Goal: Task Accomplishment & Management: Manage account settings

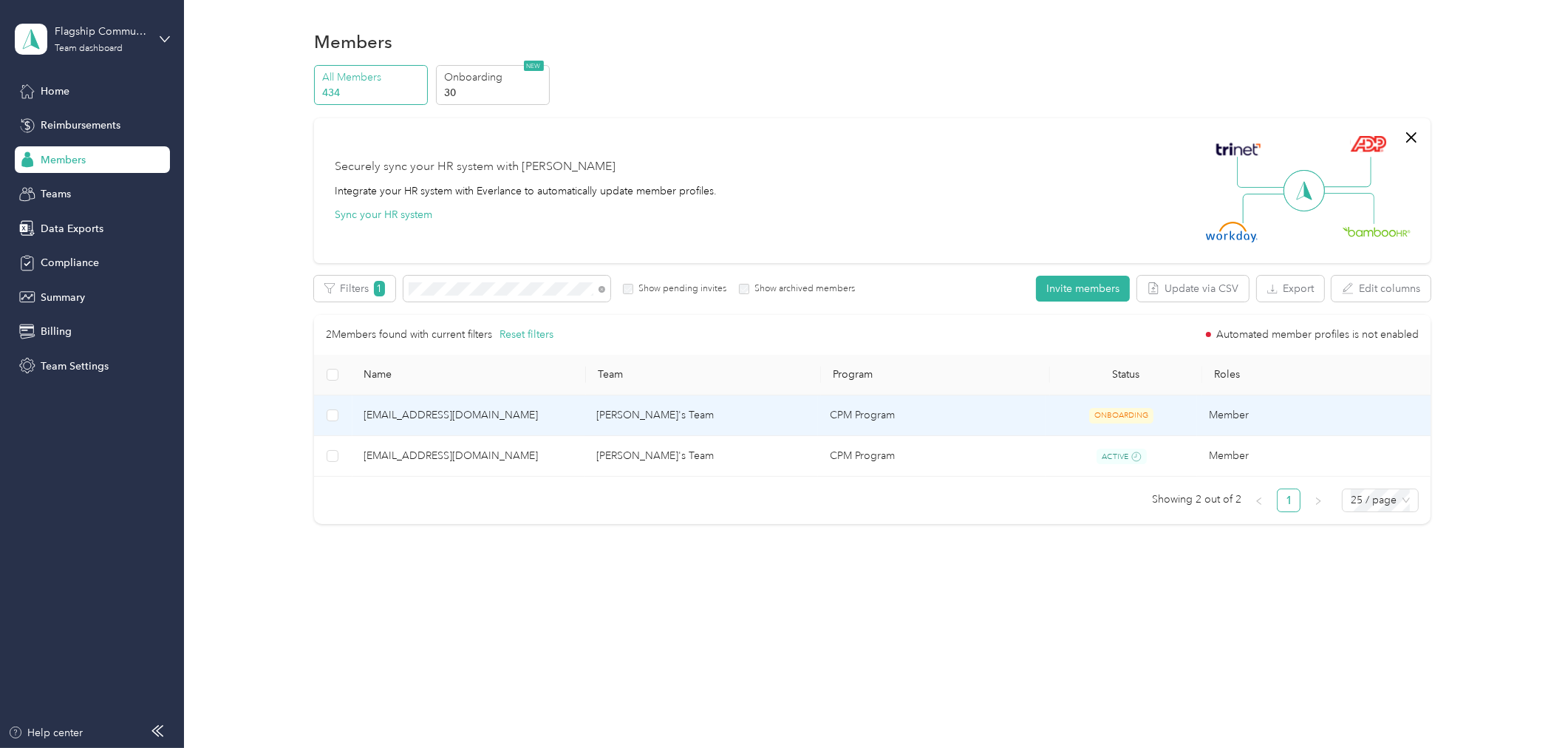
click at [451, 418] on span "[EMAIL_ADDRESS][DOMAIN_NAME]" at bounding box center [468, 415] width 210 height 16
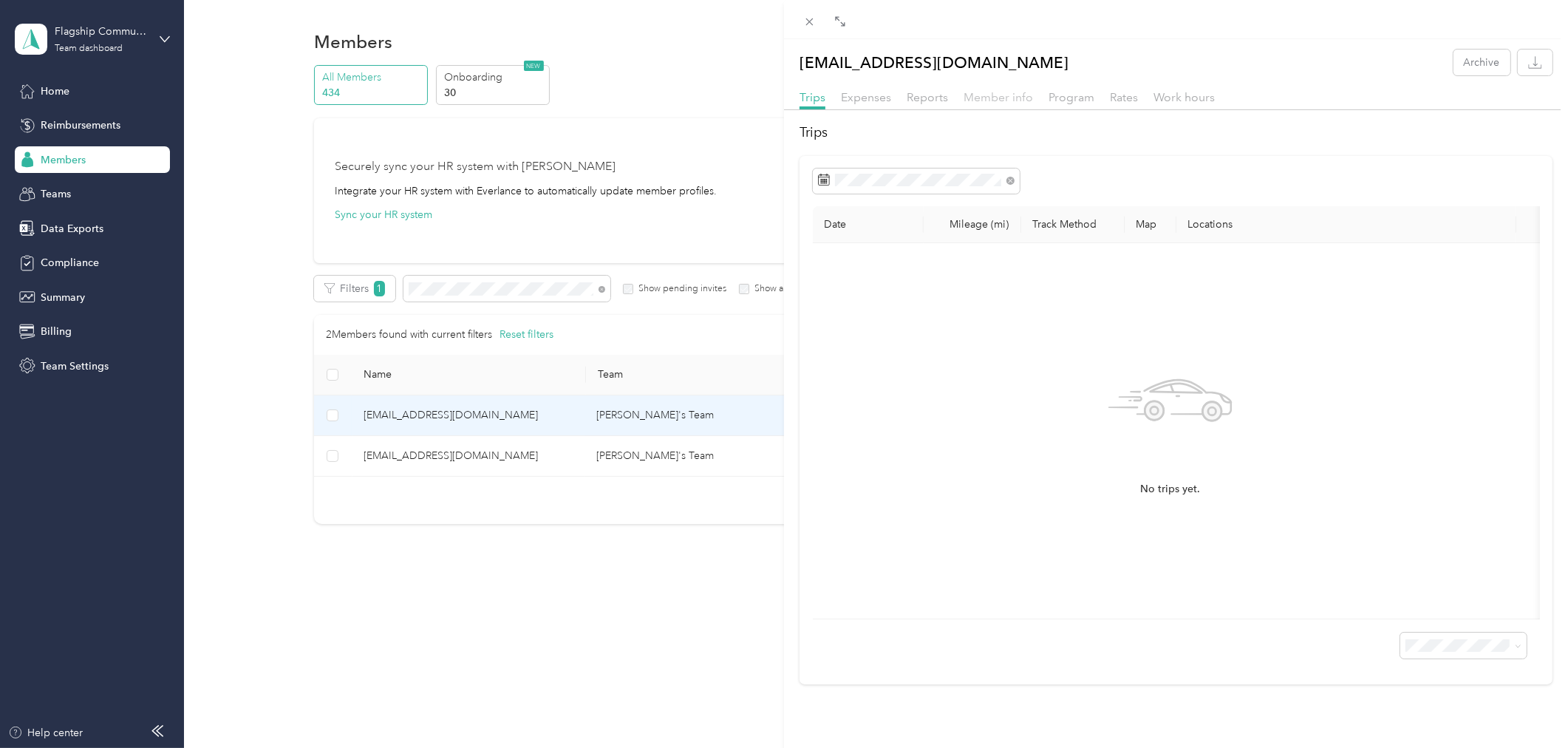
click at [986, 97] on span "Member info" at bounding box center [998, 97] width 69 height 14
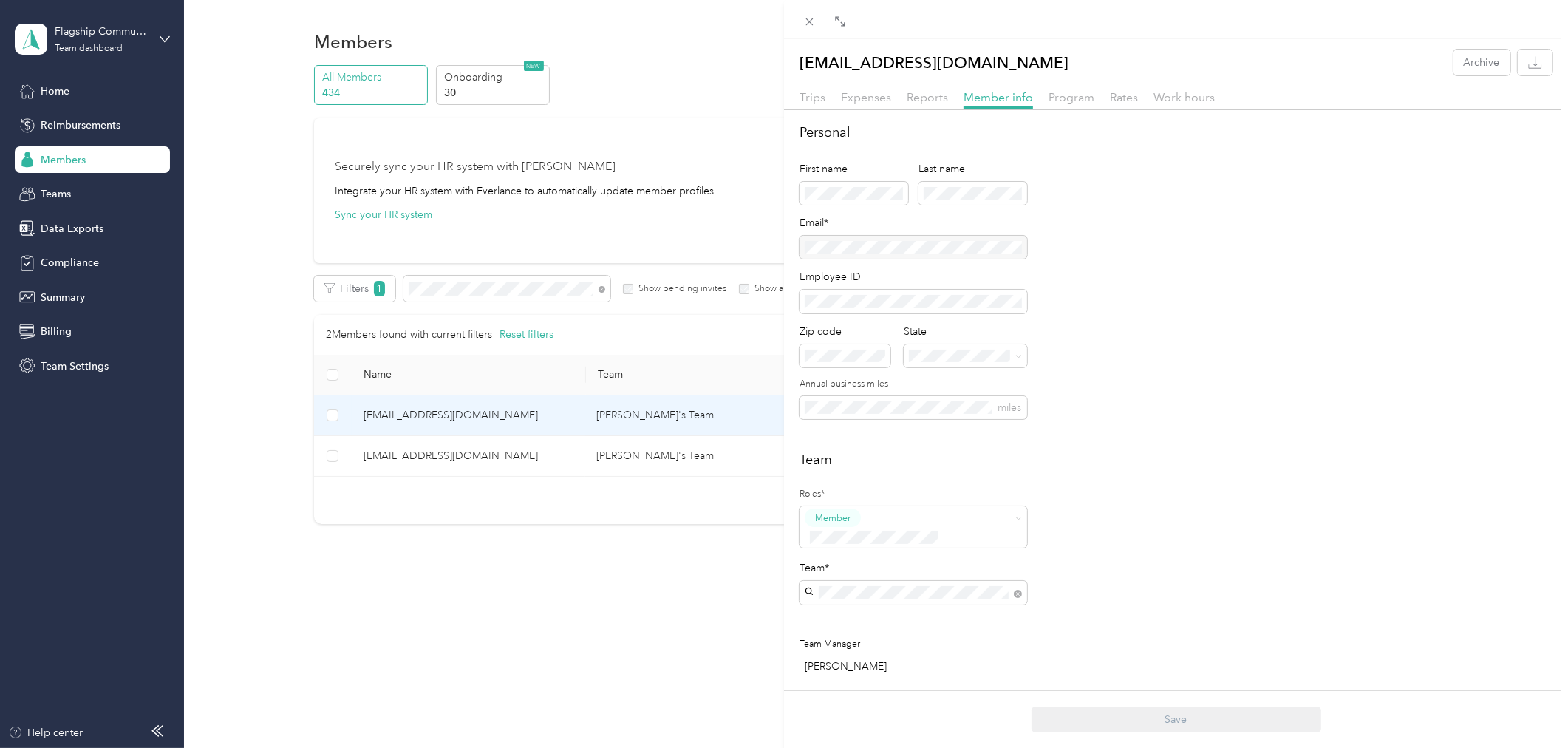
click at [408, 466] on div "[EMAIL_ADDRESS][DOMAIN_NAME] Archive Trips Expenses Reports Member info Program…" at bounding box center [784, 374] width 1568 height 748
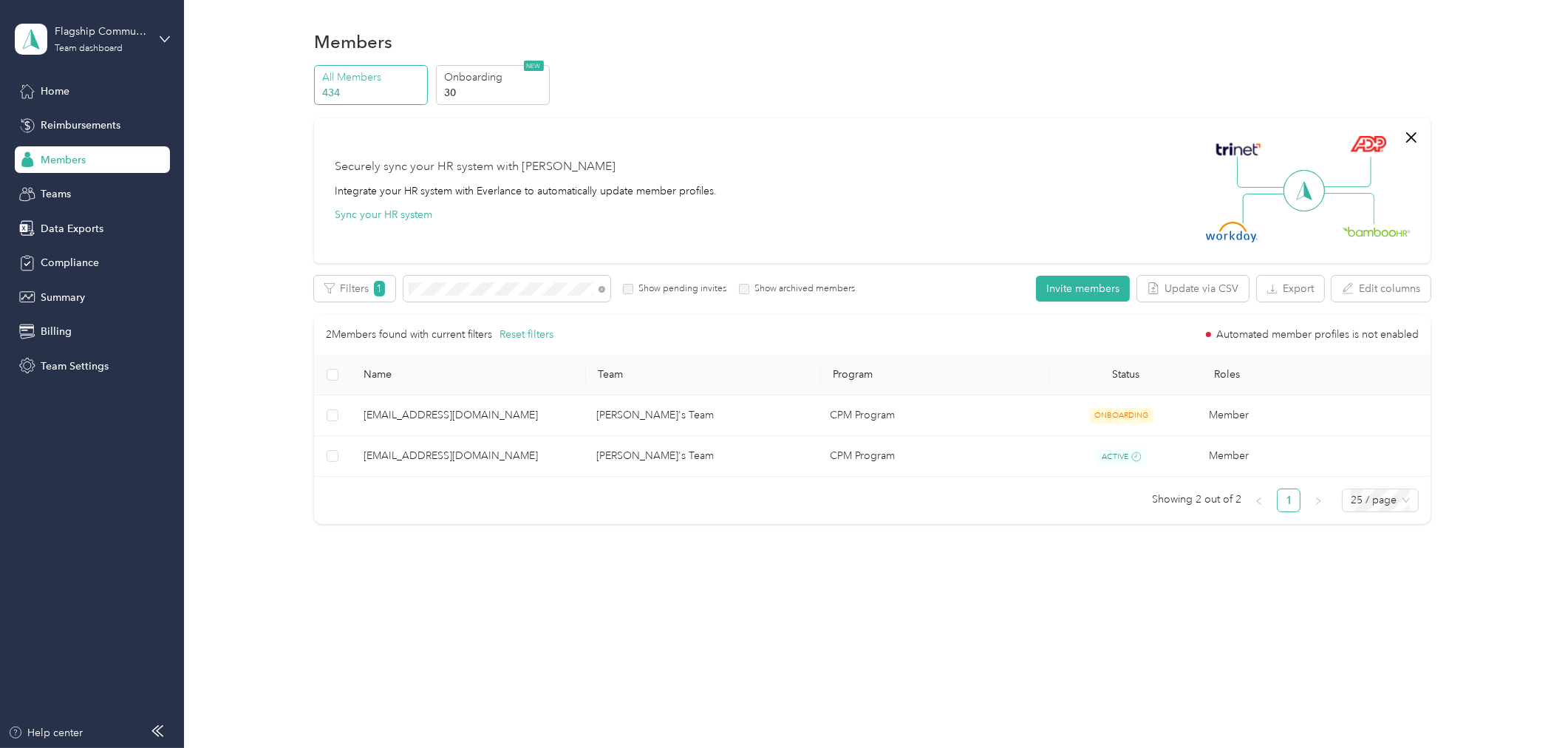
click at [416, 456] on div at bounding box center [784, 374] width 1568 height 748
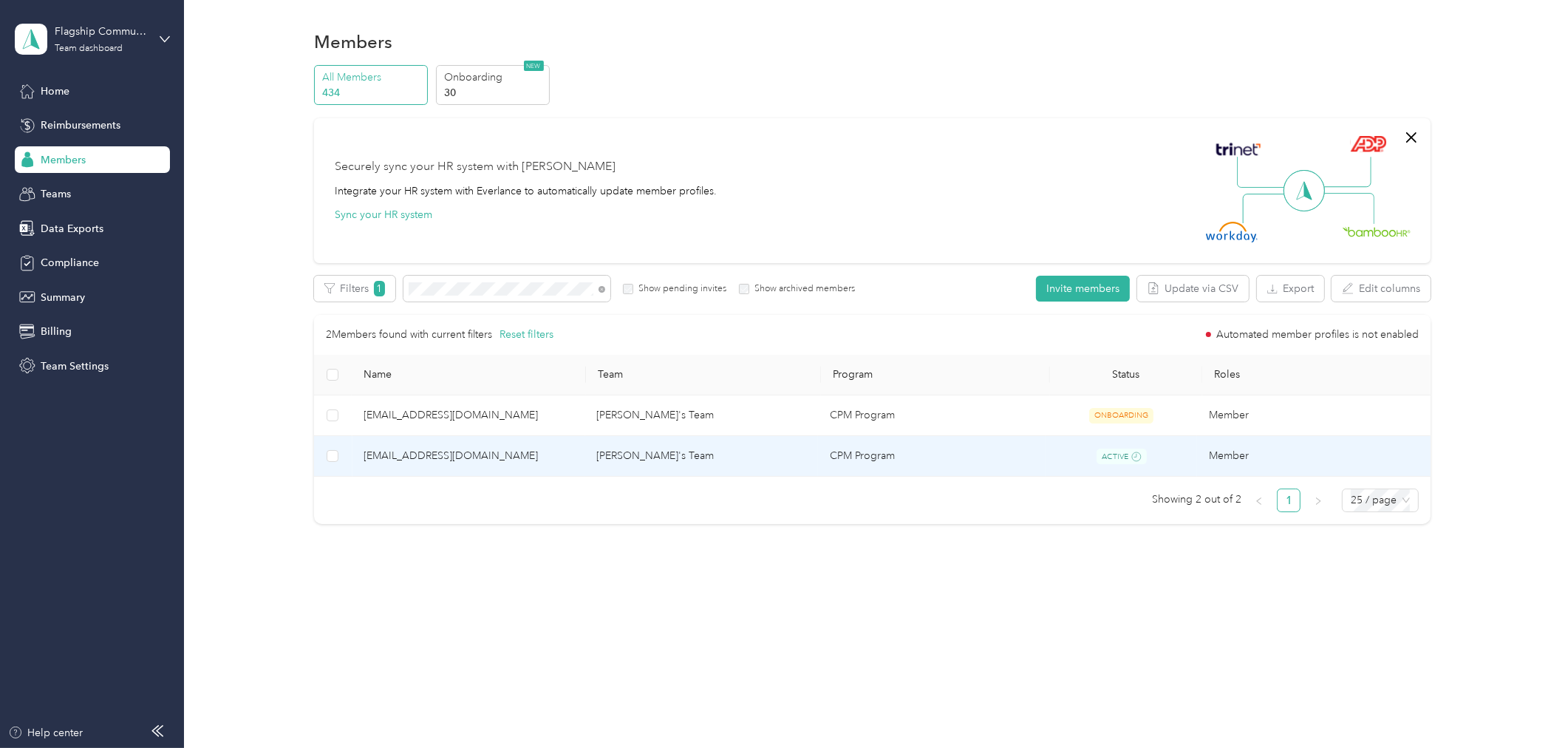
click at [421, 452] on span "[EMAIL_ADDRESS][DOMAIN_NAME]" at bounding box center [468, 456] width 210 height 16
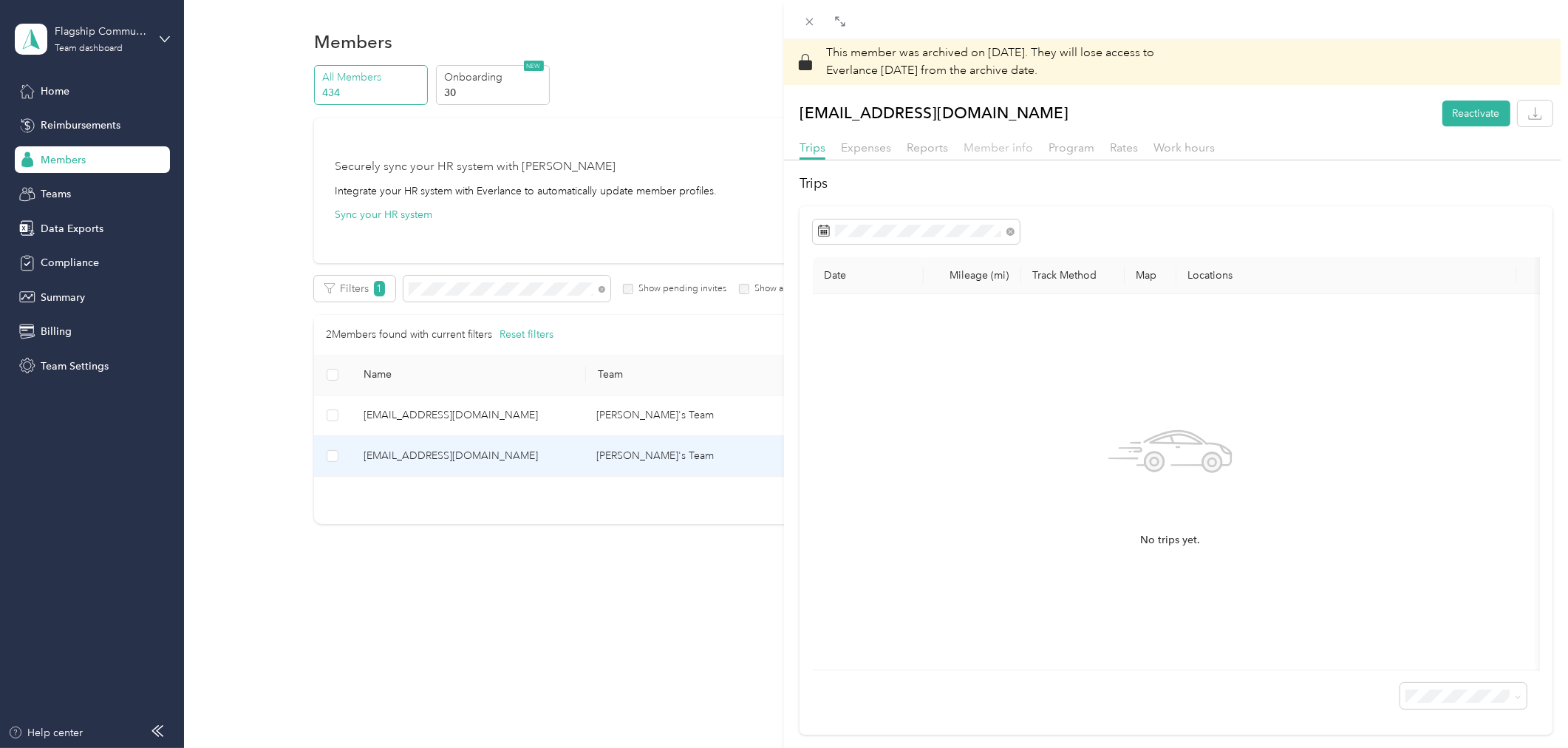
click at [983, 148] on span "Member info" at bounding box center [998, 147] width 69 height 14
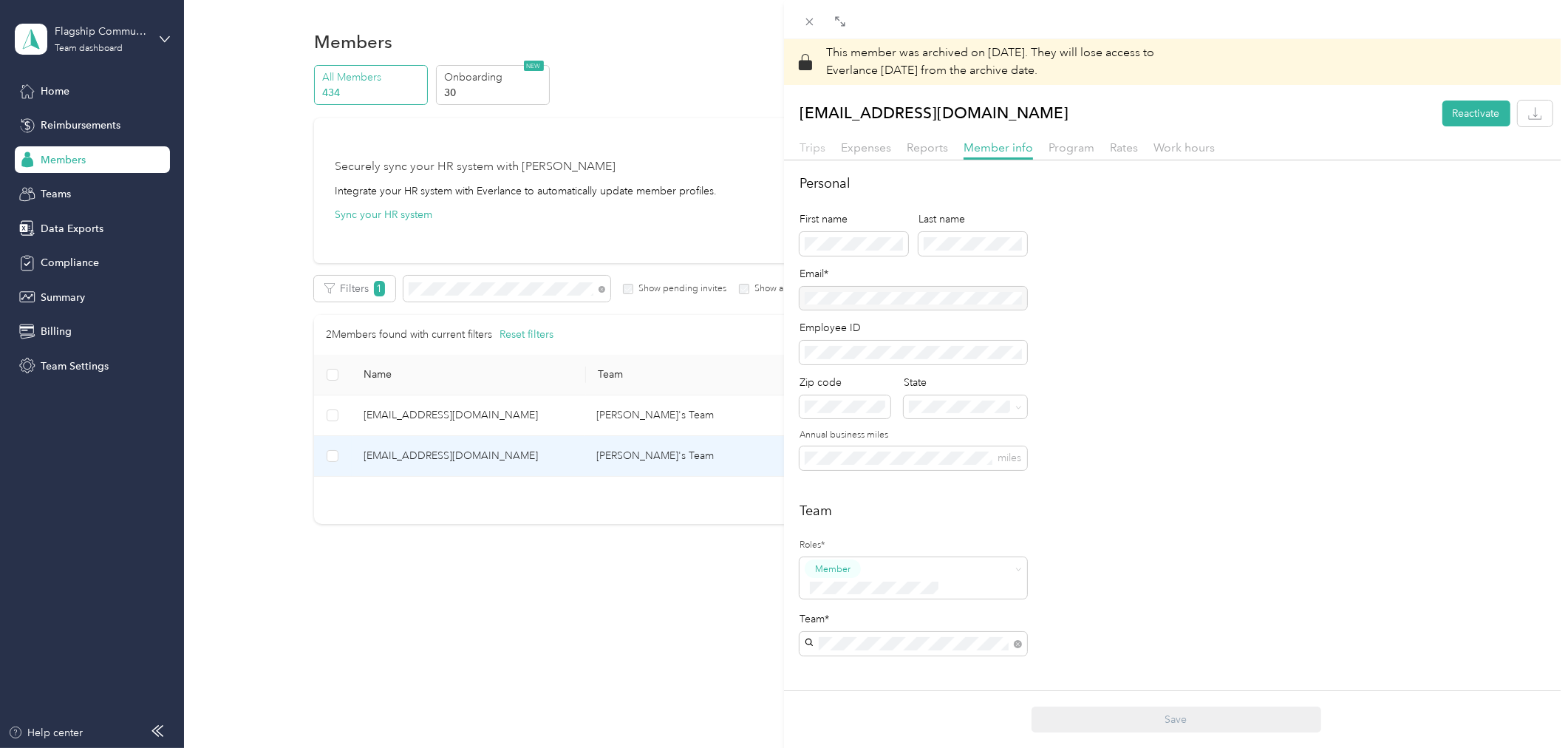
click at [811, 145] on span "Trips" at bounding box center [812, 147] width 26 height 14
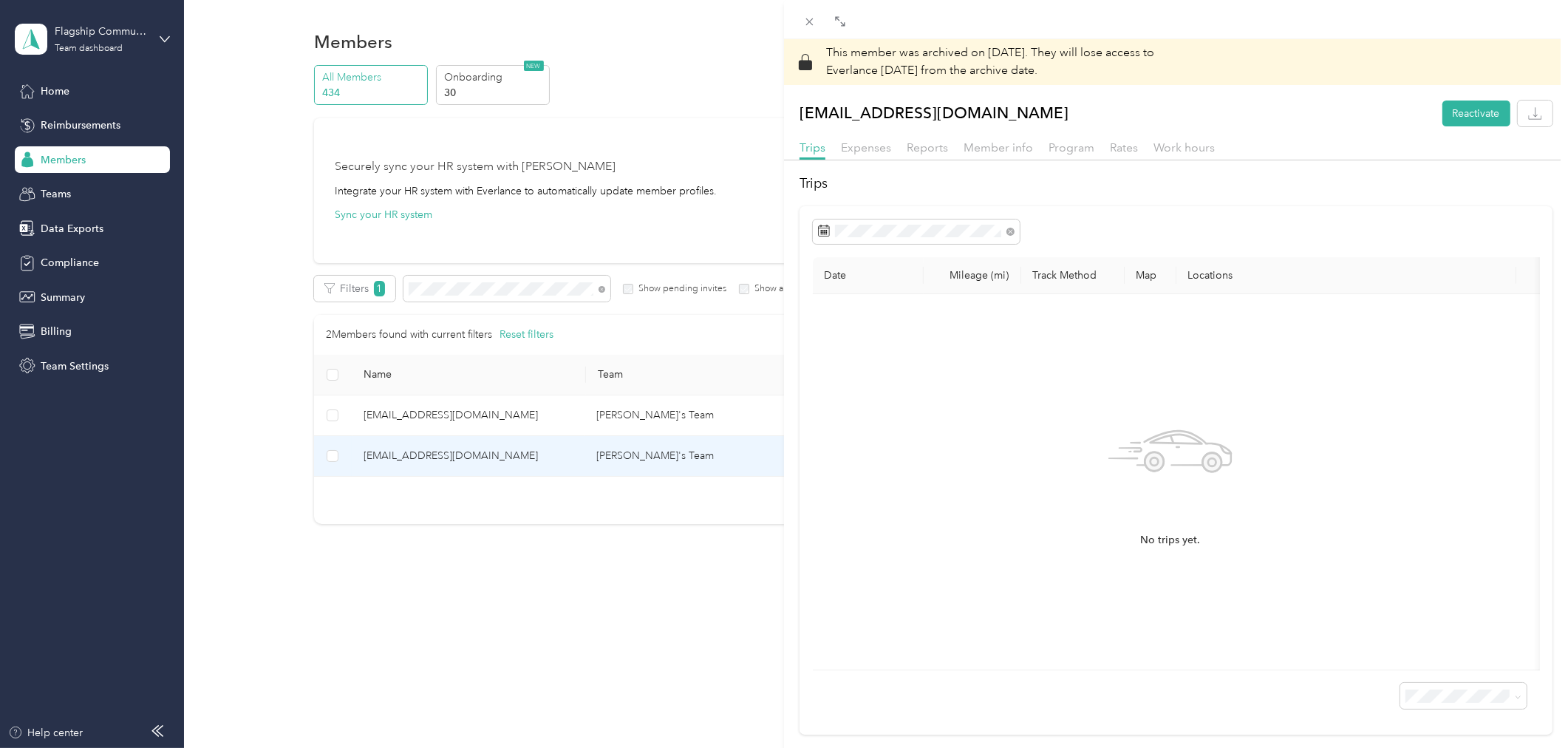
click at [478, 609] on div "This member was archived on [DATE] . They will lose access to Everlance [DATE] …" at bounding box center [784, 374] width 1568 height 748
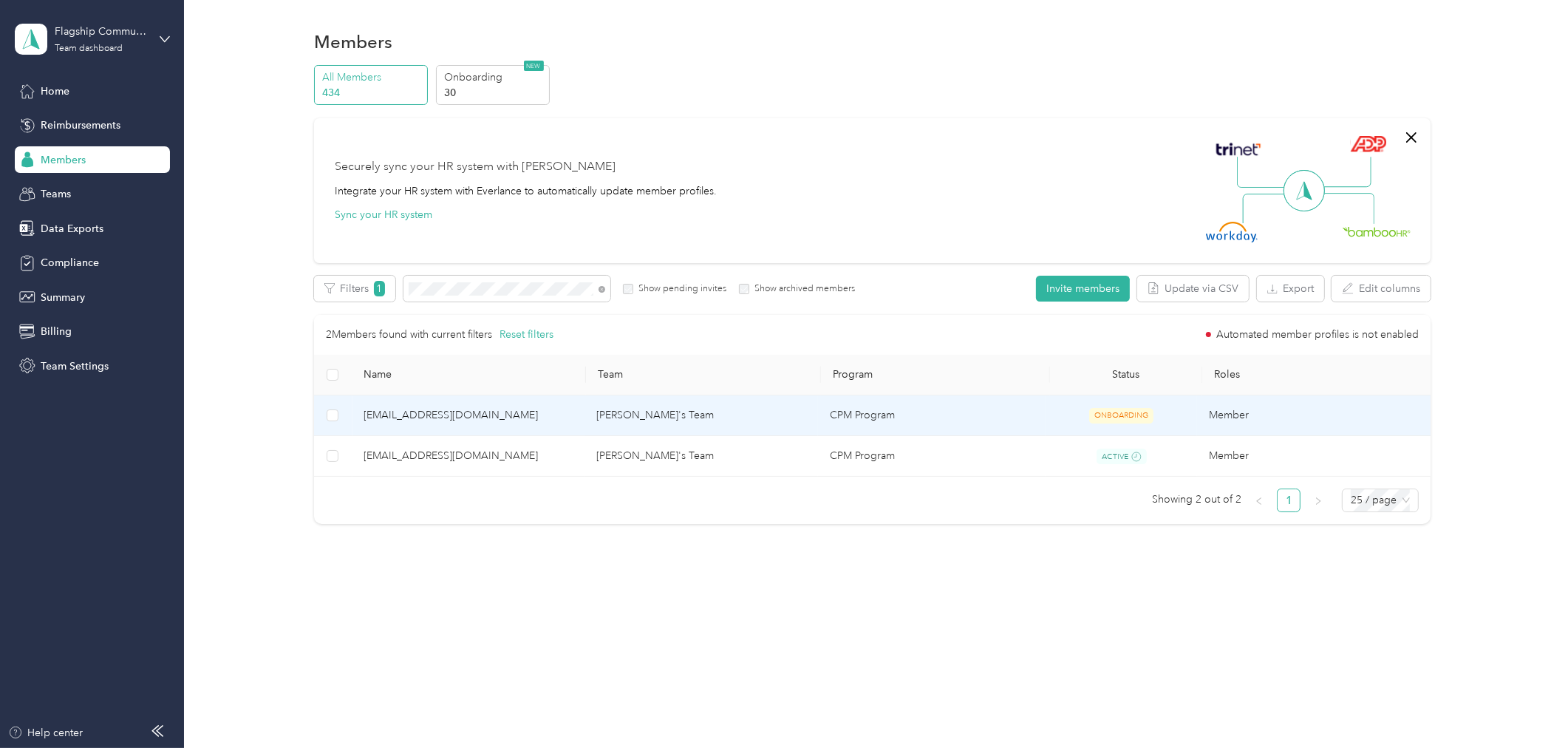
click at [440, 418] on span "[EMAIL_ADDRESS][DOMAIN_NAME]" at bounding box center [468, 415] width 210 height 16
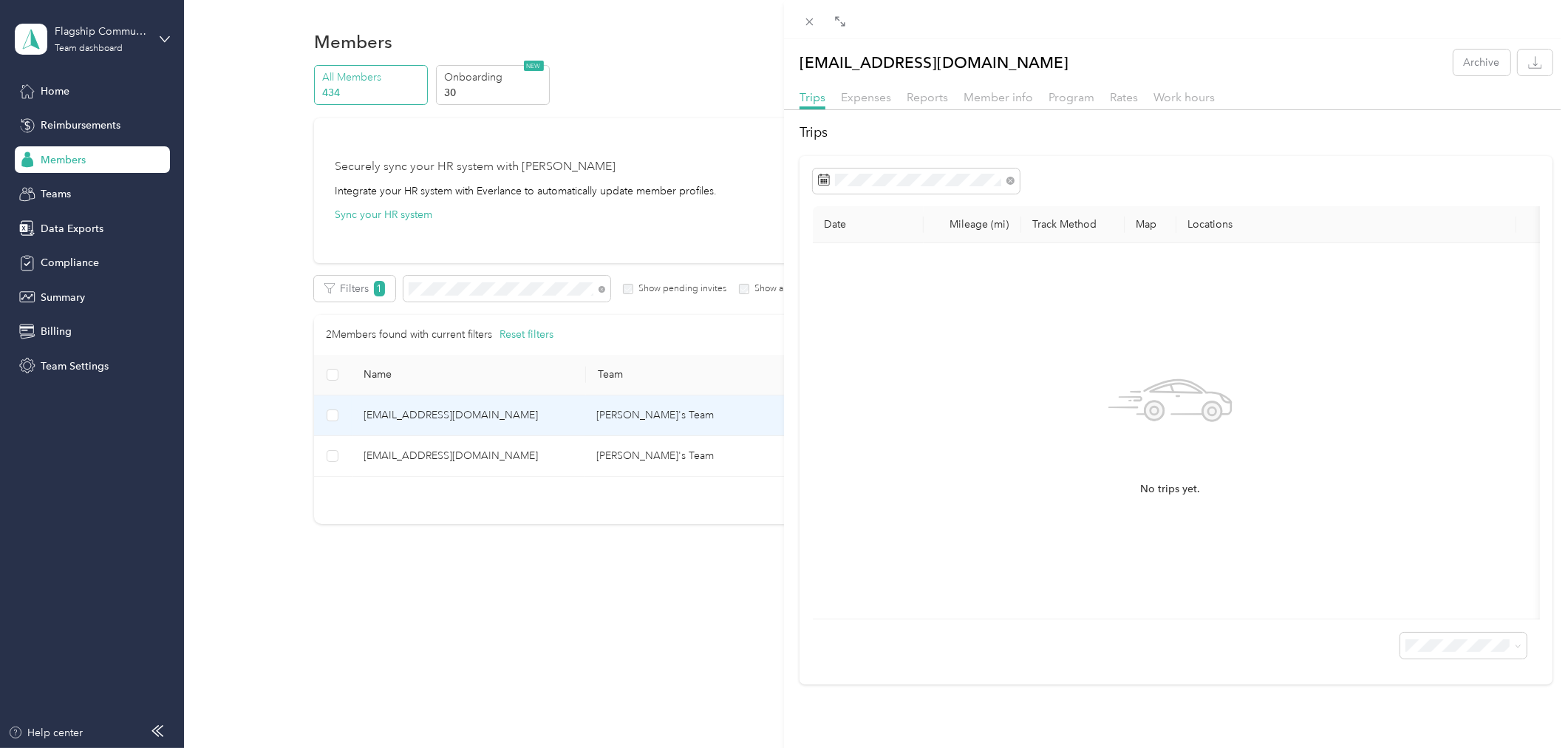
click at [833, 63] on p "[EMAIL_ADDRESS][DOMAIN_NAME]" at bounding box center [934, 63] width 269 height 26
drag, startPoint x: 833, startPoint y: 63, endPoint x: 980, endPoint y: 62, distance: 147.0
click at [980, 62] on p "[EMAIL_ADDRESS][DOMAIN_NAME]" at bounding box center [934, 63] width 269 height 26
copy p "[EMAIL_ADDRESS][DOMAIN_NAME]"
click at [811, 19] on icon at bounding box center [809, 21] width 13 height 13
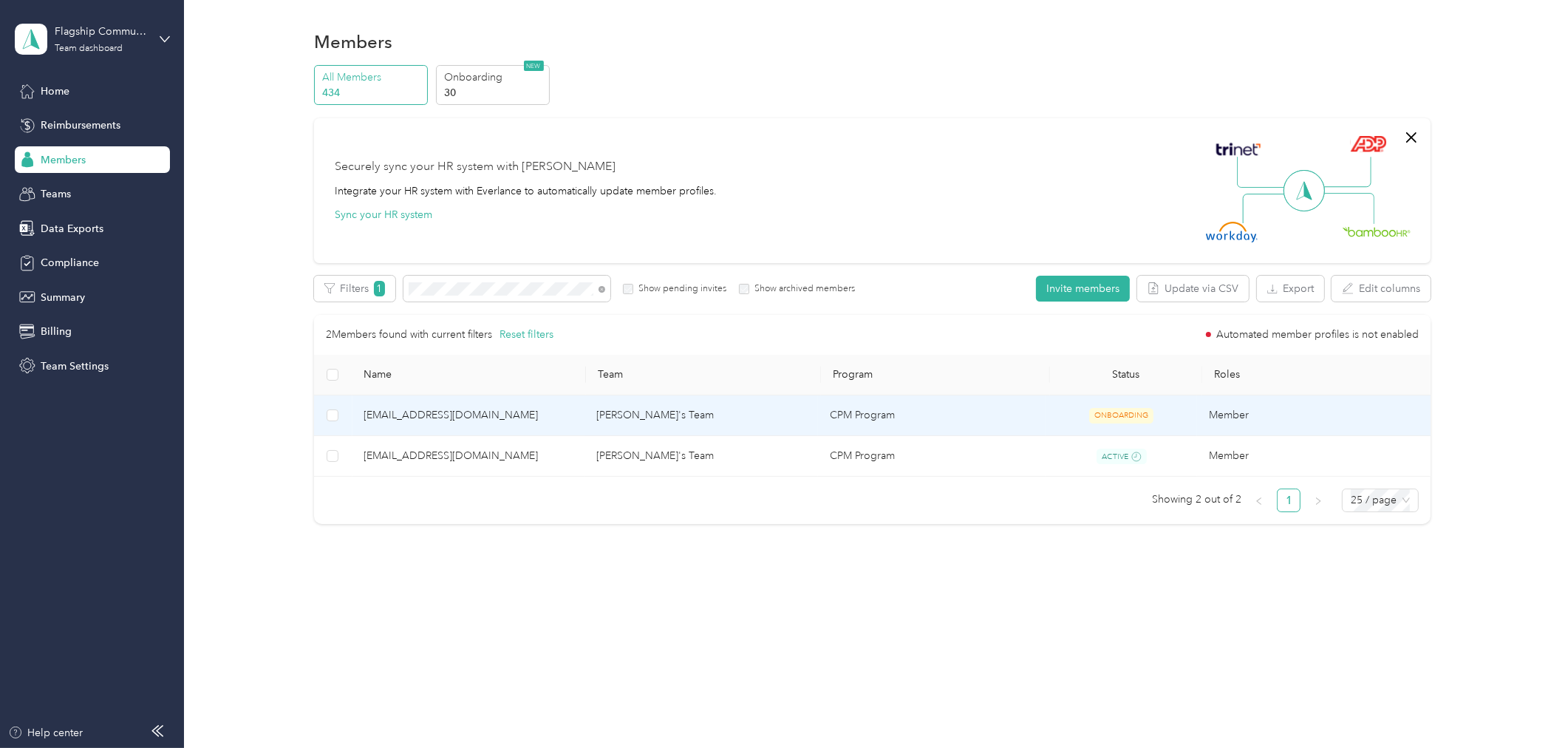
click at [429, 415] on span "[EMAIL_ADDRESS][DOMAIN_NAME]" at bounding box center [468, 415] width 210 height 16
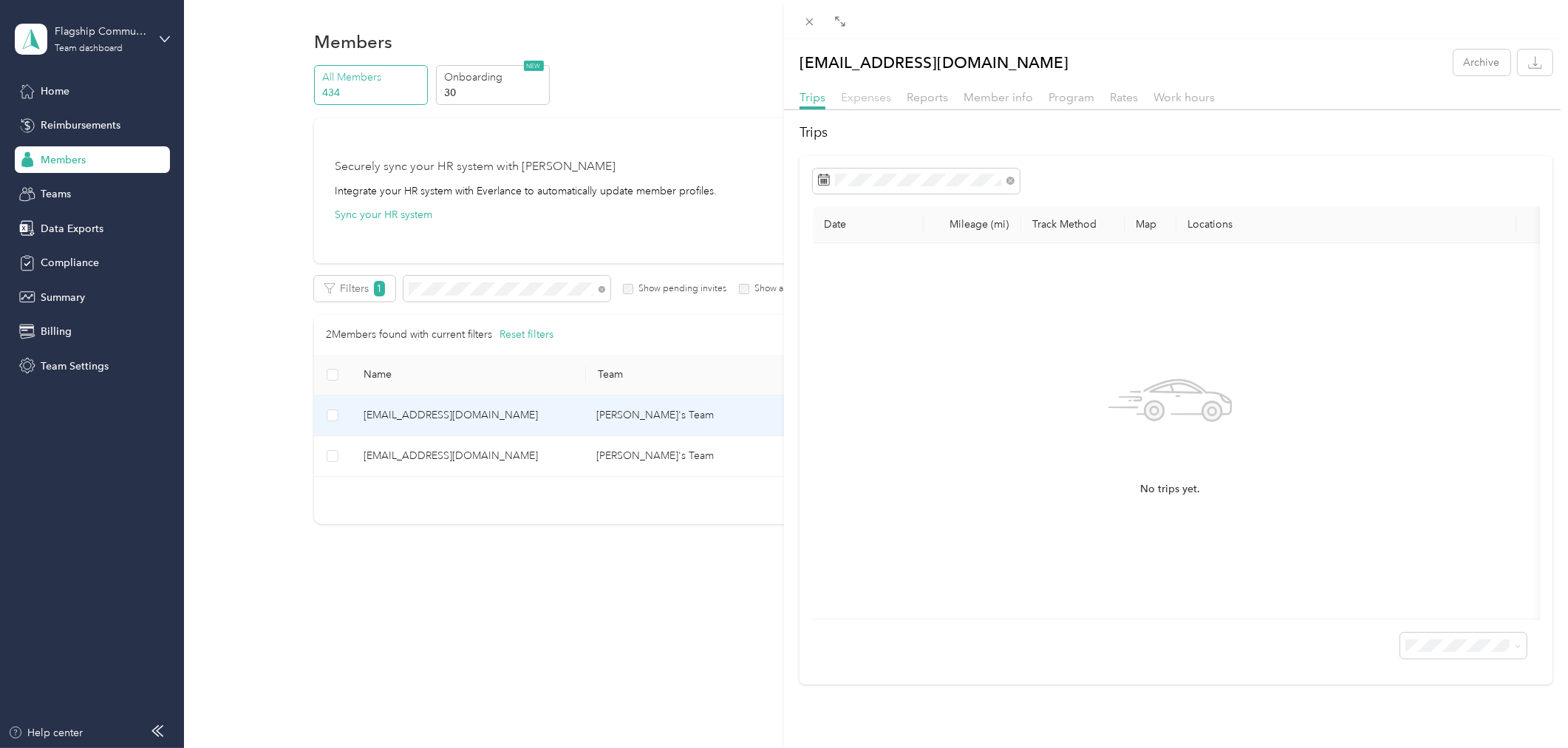
click at [859, 91] on span "Expenses" at bounding box center [866, 97] width 50 height 14
click at [944, 90] on div "Reports" at bounding box center [927, 98] width 41 height 19
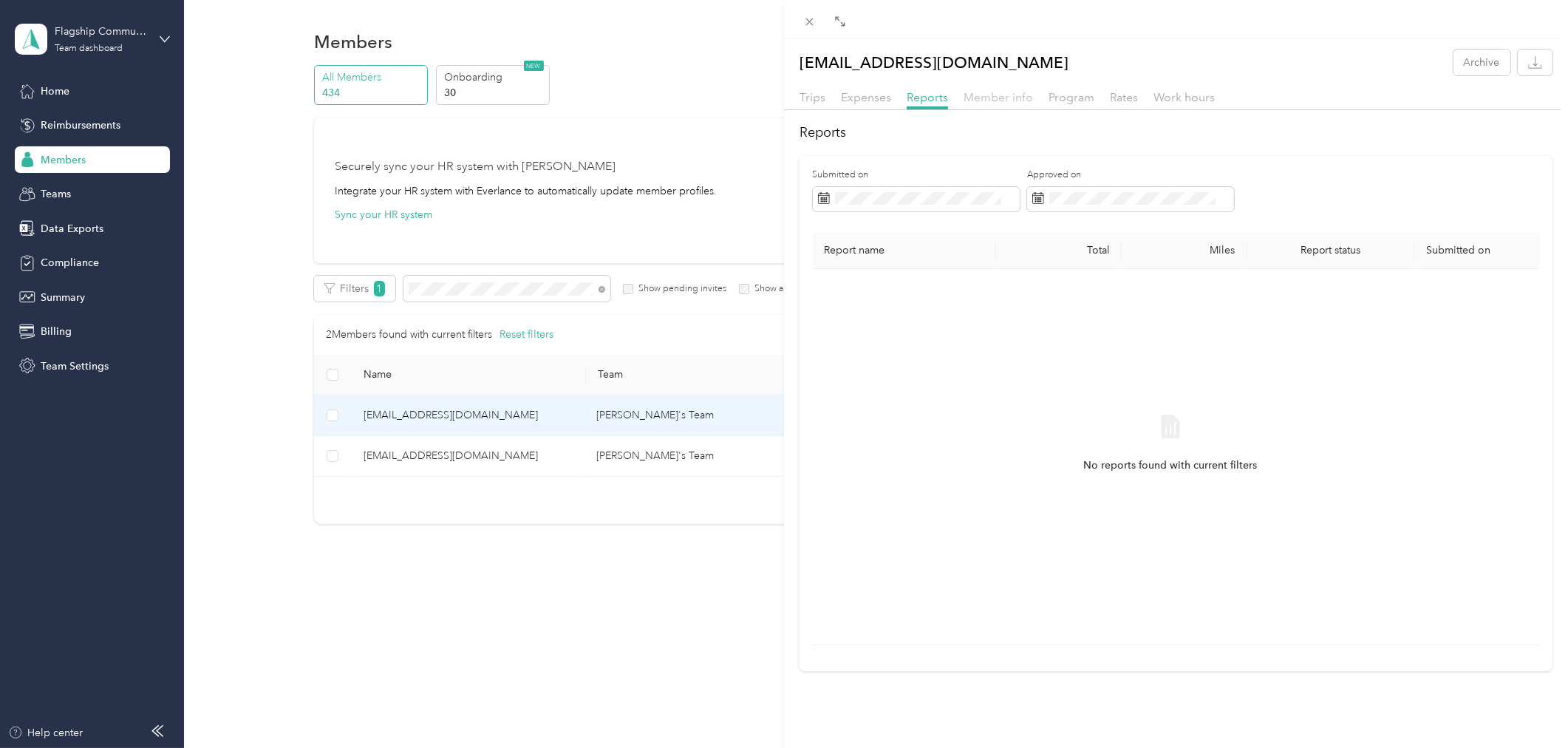
click at [1002, 91] on span "Member info" at bounding box center [998, 97] width 69 height 14
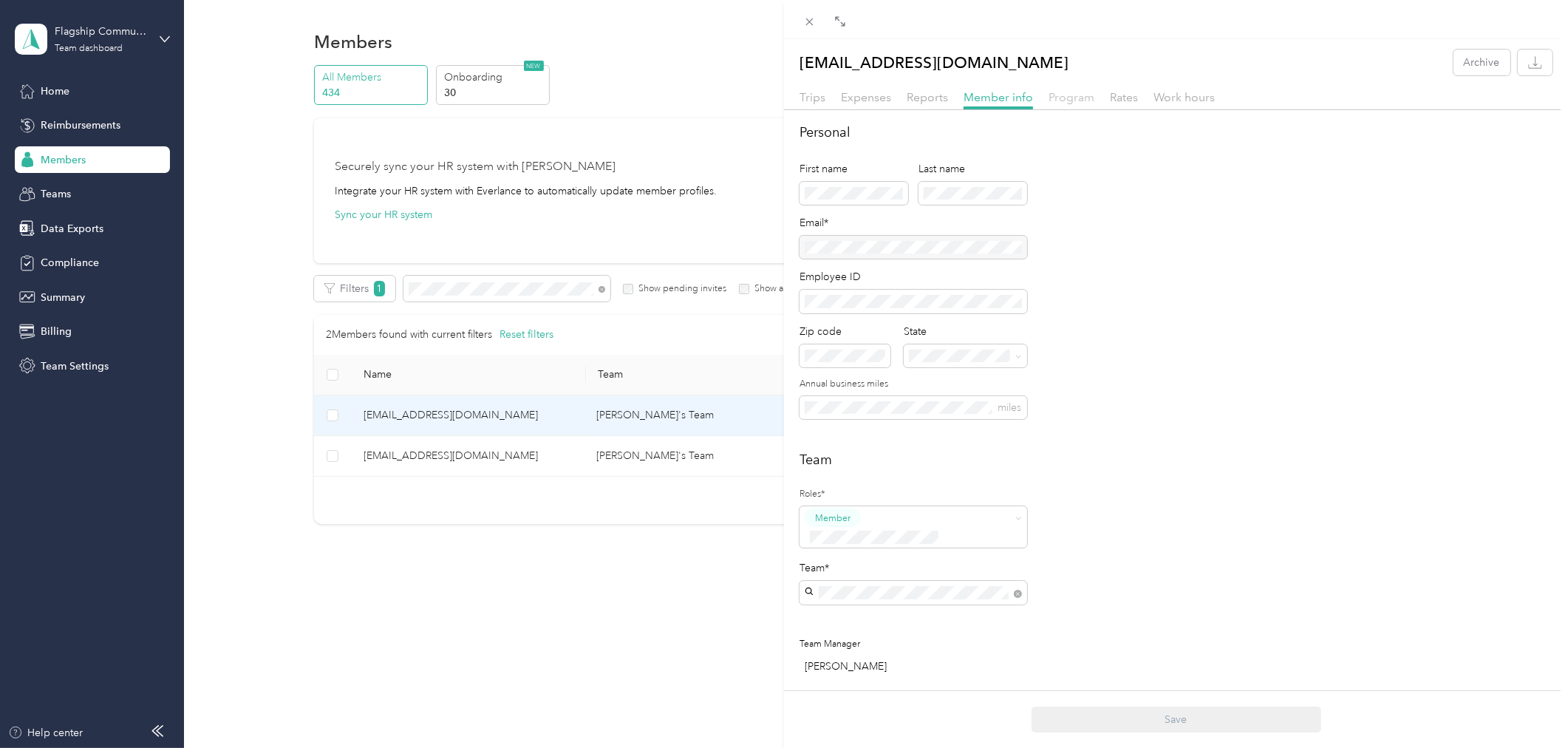
click at [1075, 97] on span "Program" at bounding box center [1071, 97] width 46 height 14
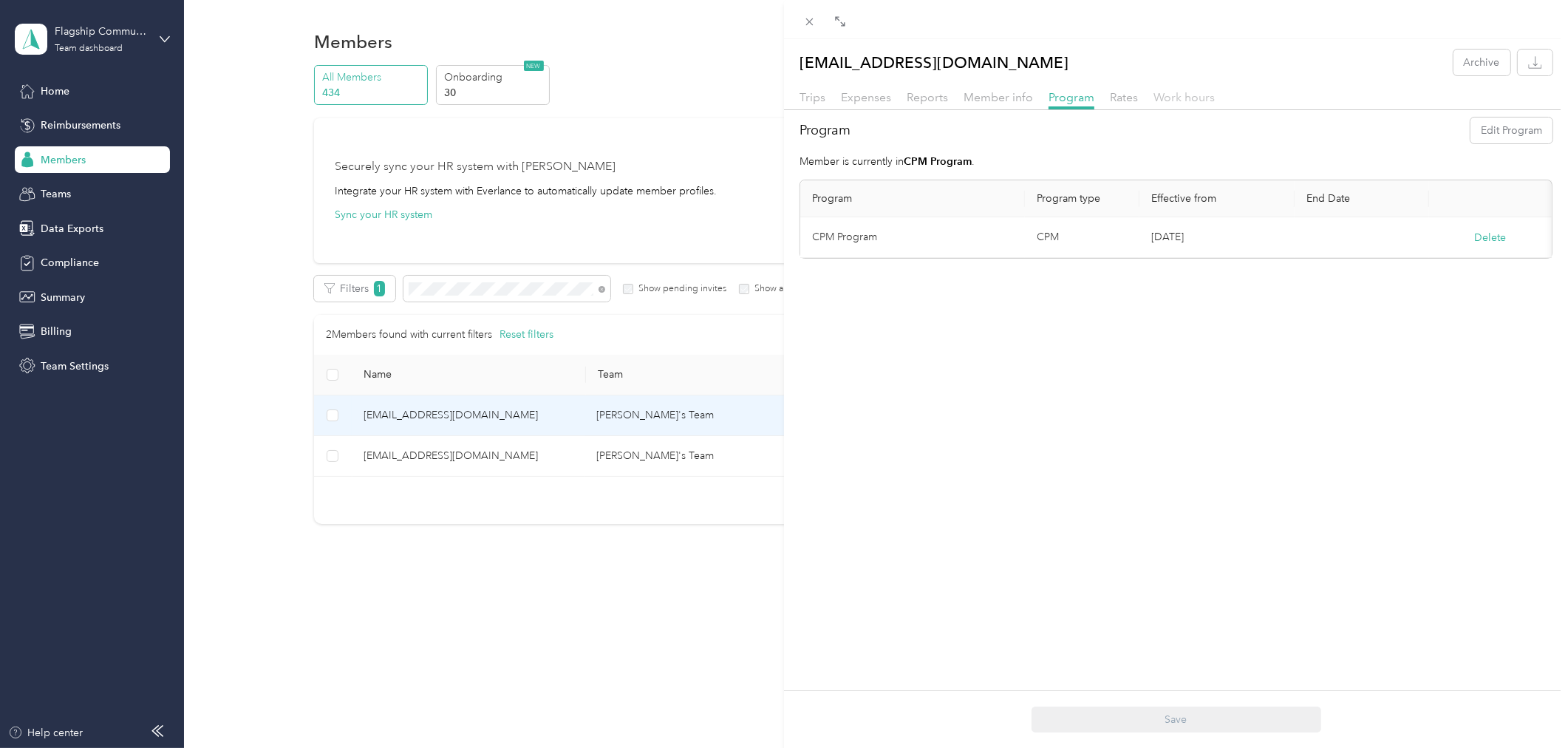
click at [1153, 97] on span "Work hours" at bounding box center [1183, 97] width 62 height 14
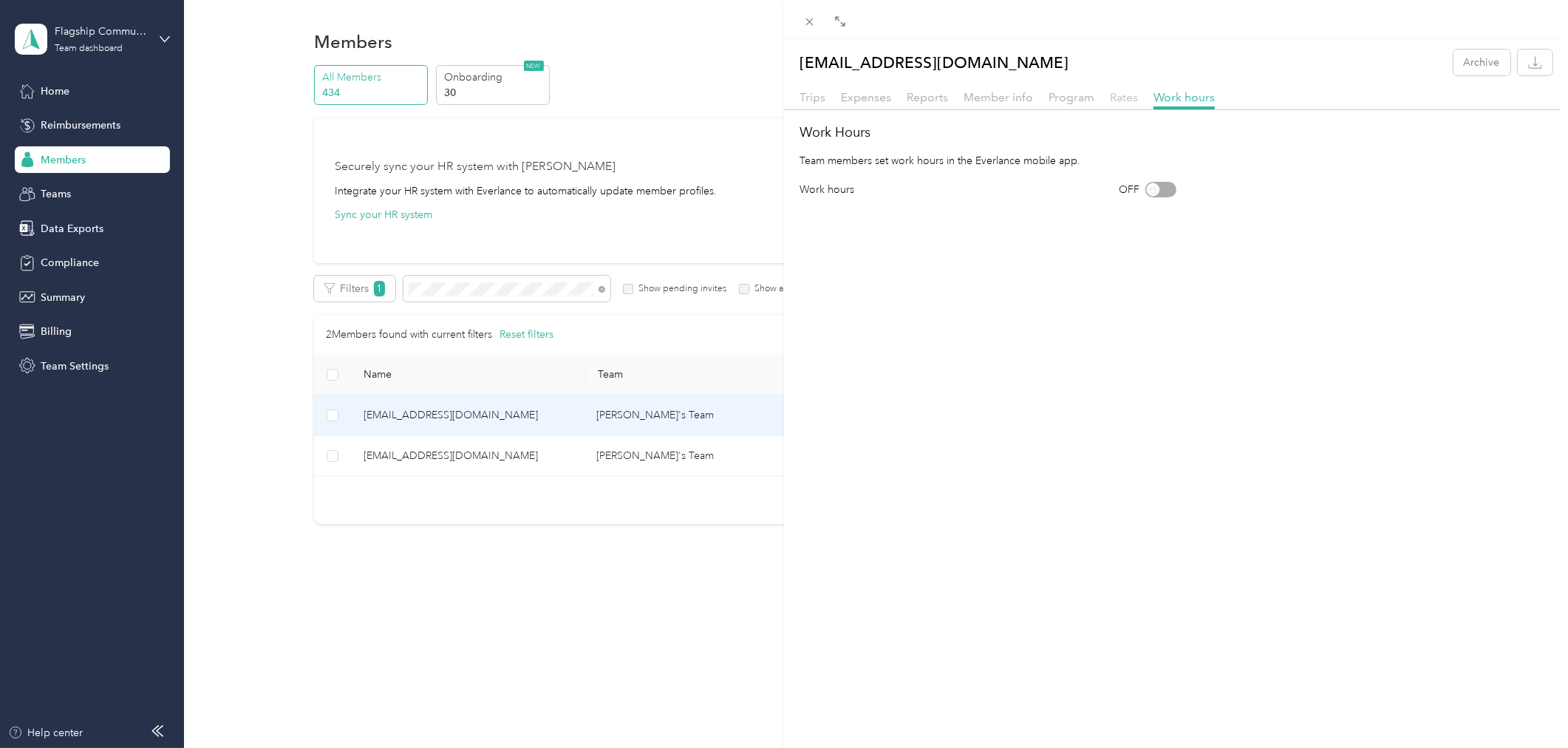
click at [1118, 96] on span "Rates" at bounding box center [1123, 97] width 28 height 14
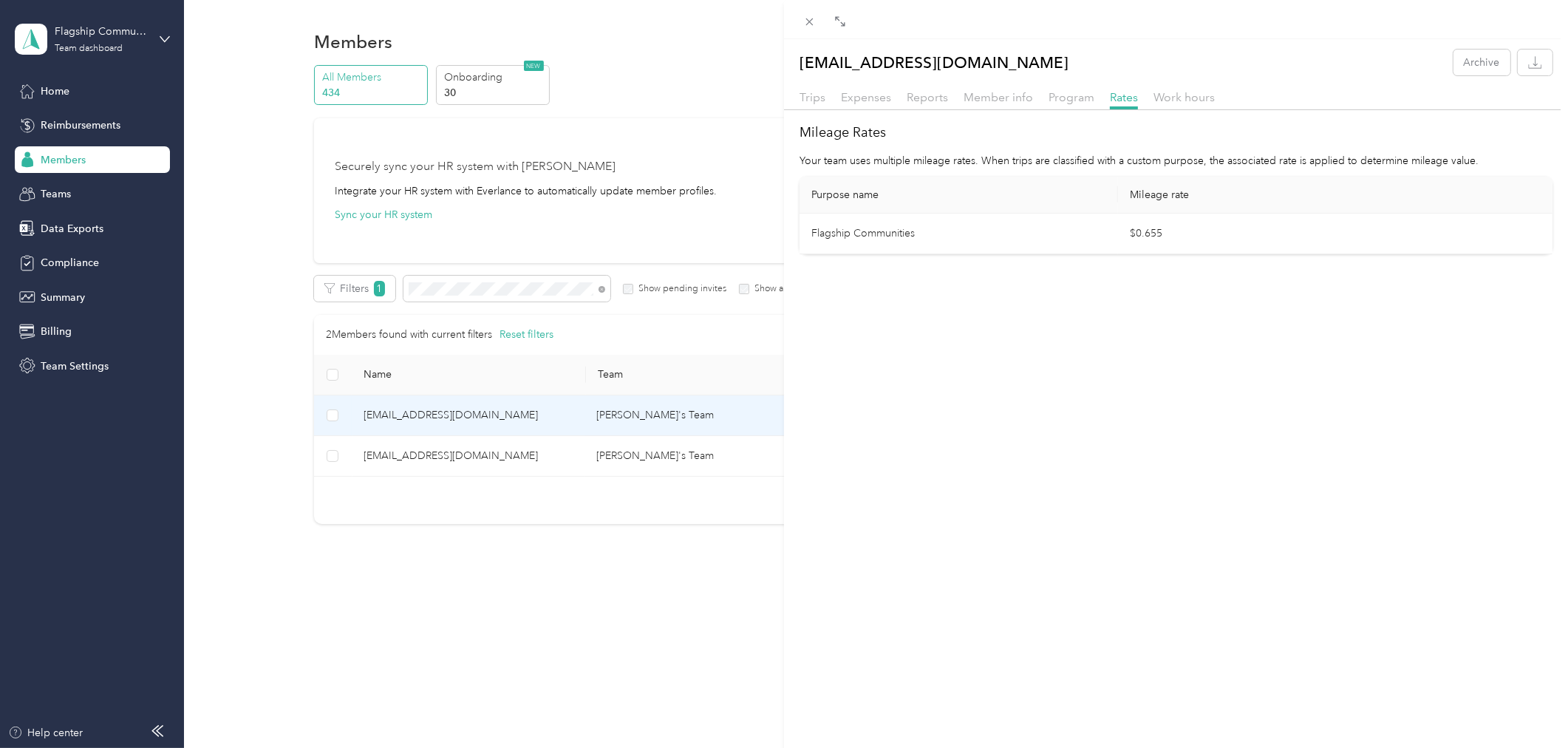
click at [307, 585] on div "[EMAIL_ADDRESS][DOMAIN_NAME] Archive Trips Expenses Reports Member info Program…" at bounding box center [784, 374] width 1568 height 748
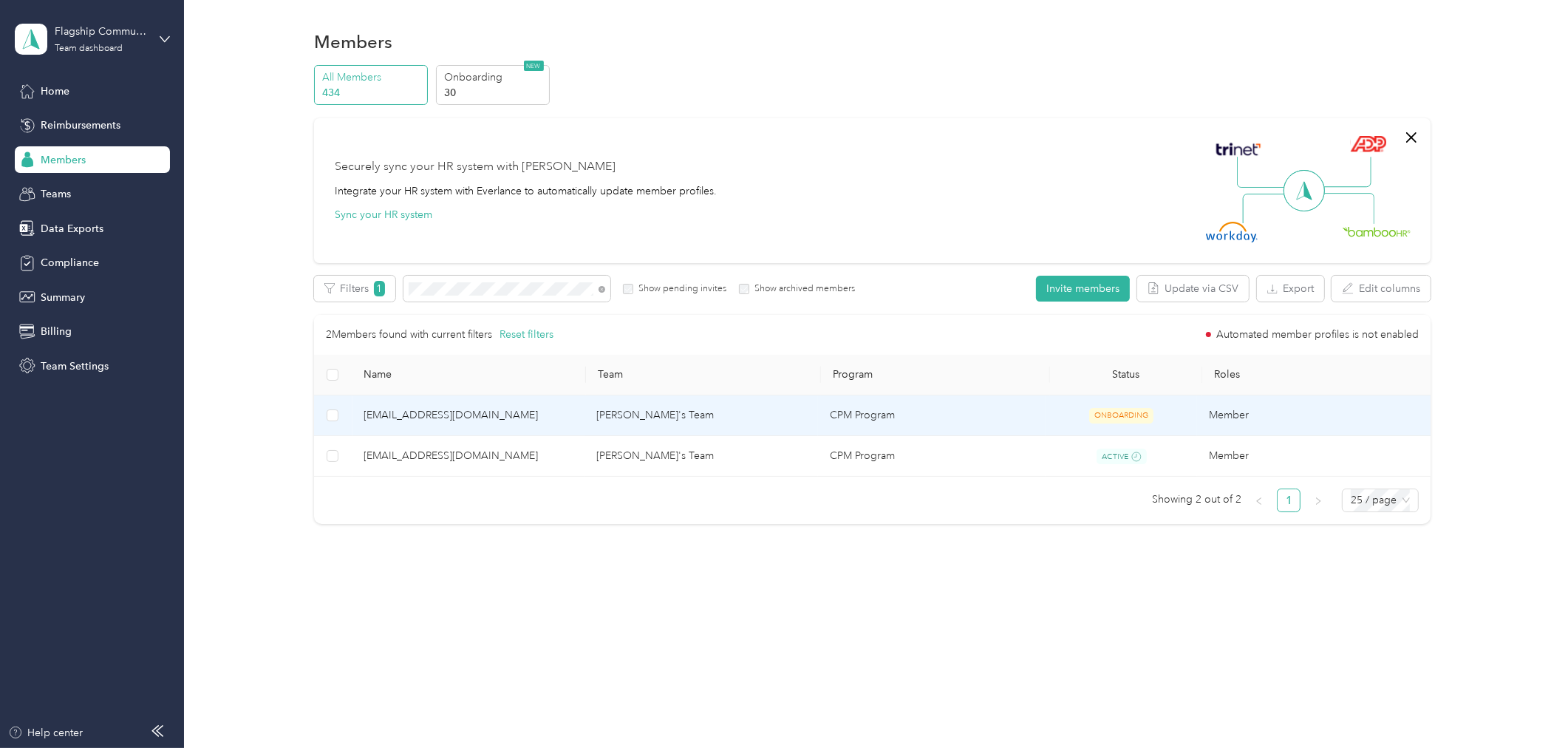
click at [438, 416] on span "[EMAIL_ADDRESS][DOMAIN_NAME]" at bounding box center [468, 415] width 210 height 16
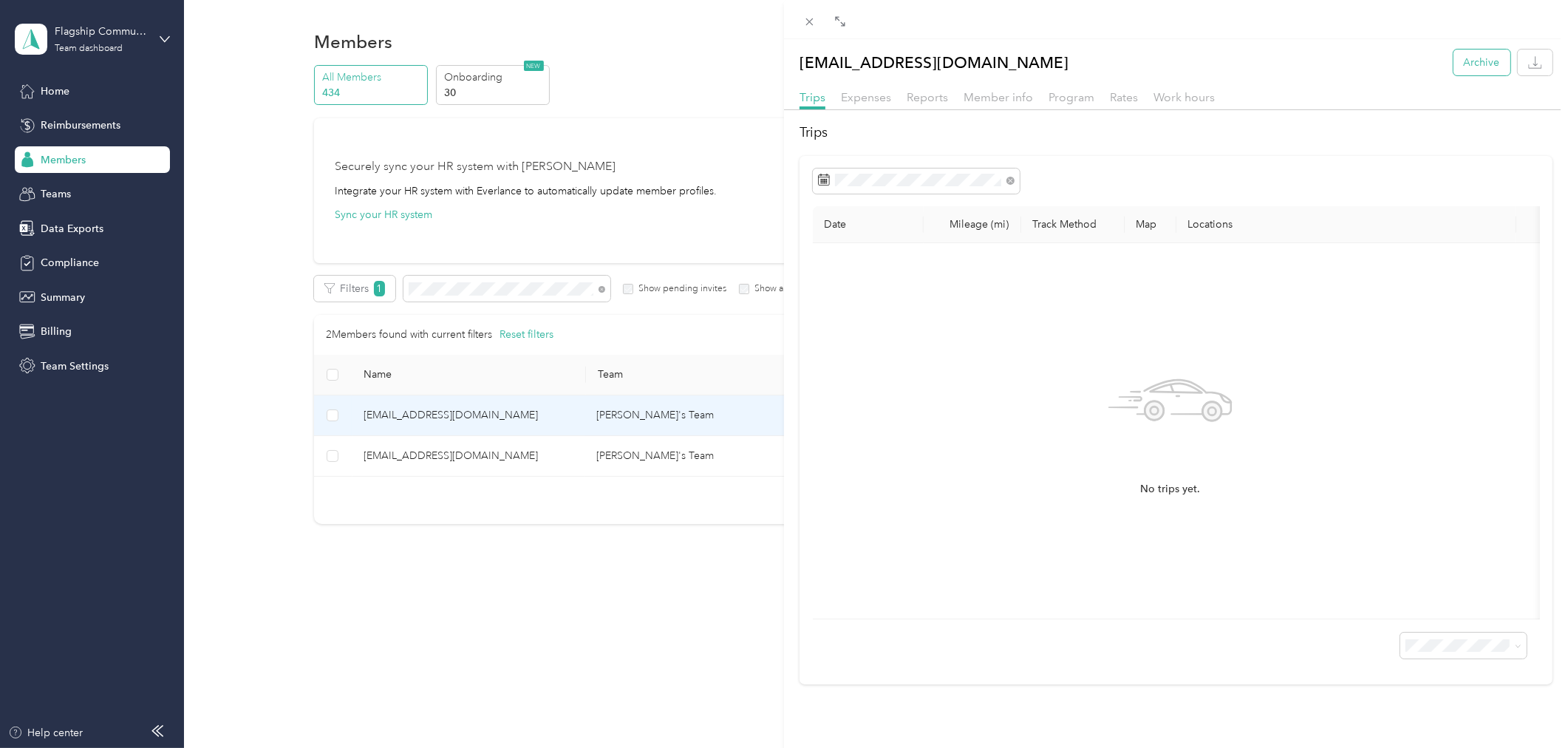
click at [1460, 63] on button "Archive" at bounding box center [1481, 63] width 57 height 26
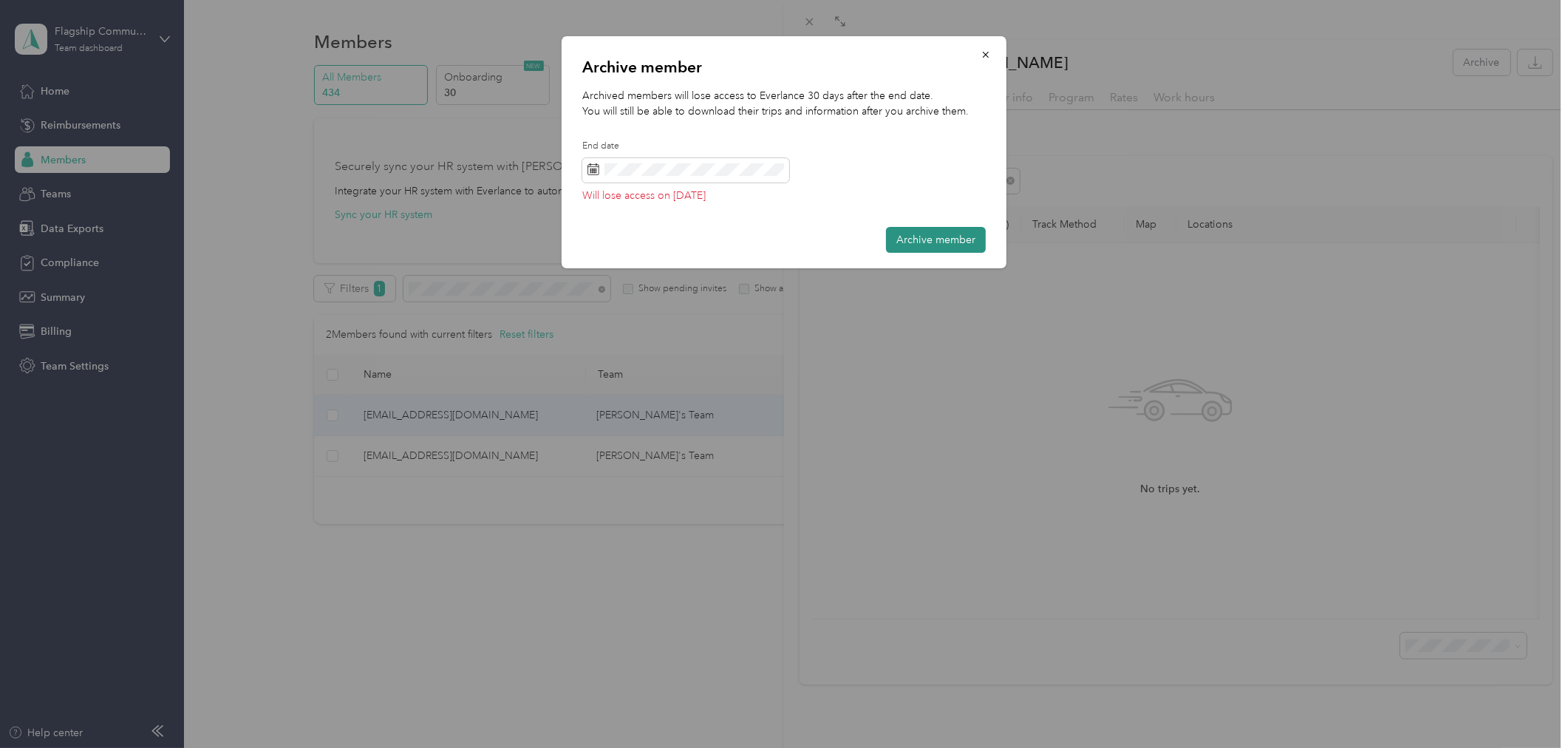
click at [932, 238] on button "Archive member" at bounding box center [936, 239] width 100 height 26
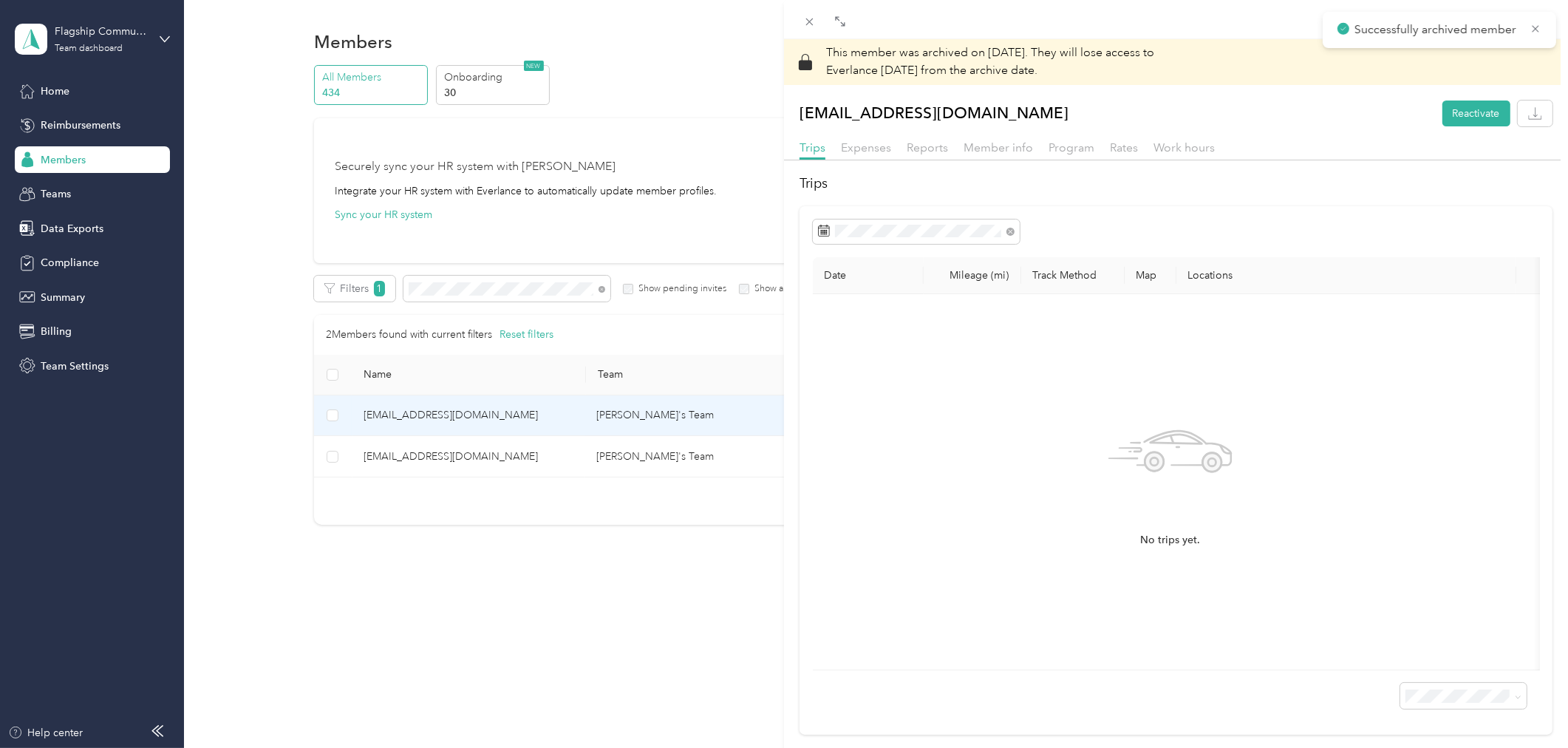
click at [538, 630] on div "This member was archived on [DATE] . They will lose access to Everlance [DATE] …" at bounding box center [784, 374] width 1568 height 748
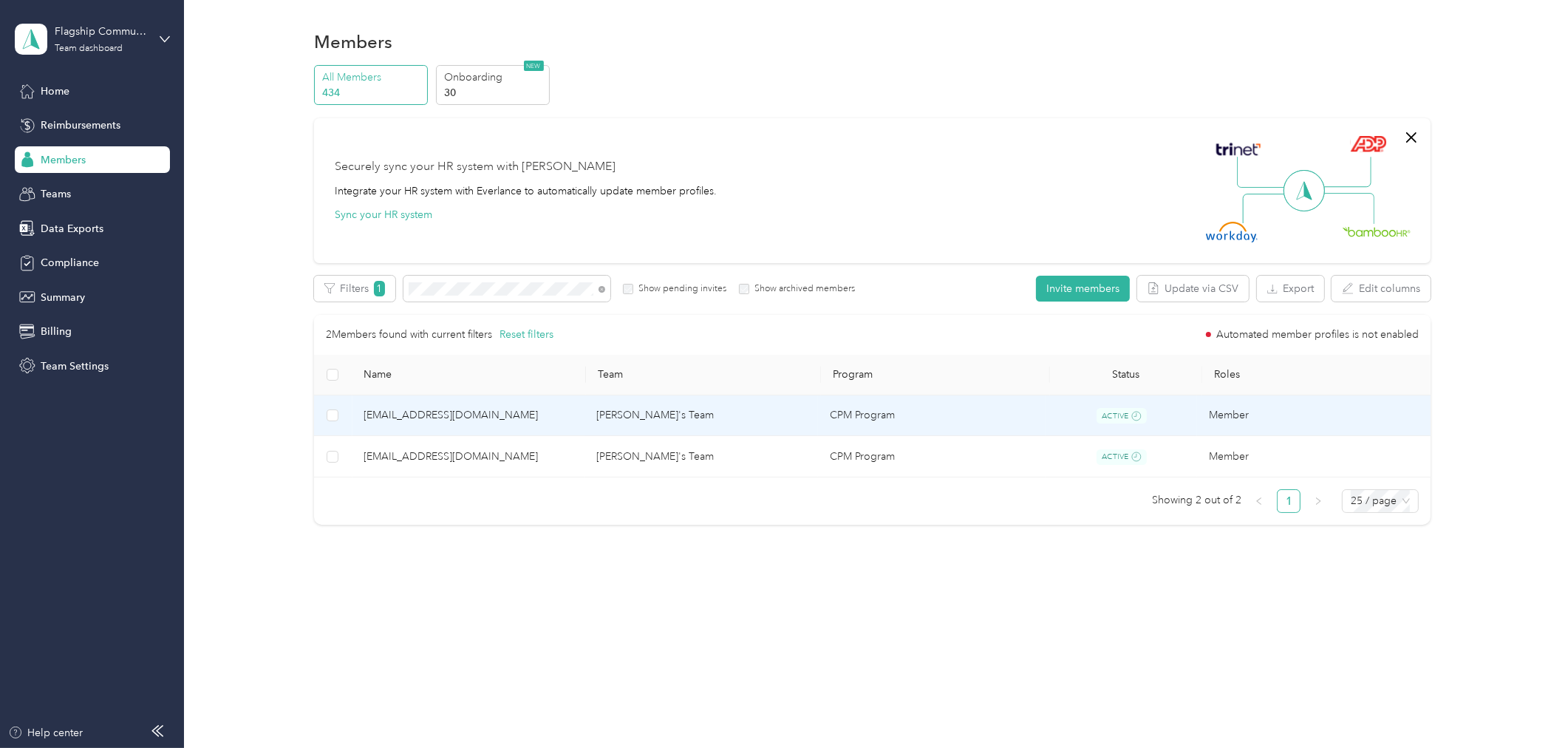
click at [449, 411] on span "[EMAIL_ADDRESS][DOMAIN_NAME]" at bounding box center [468, 415] width 210 height 16
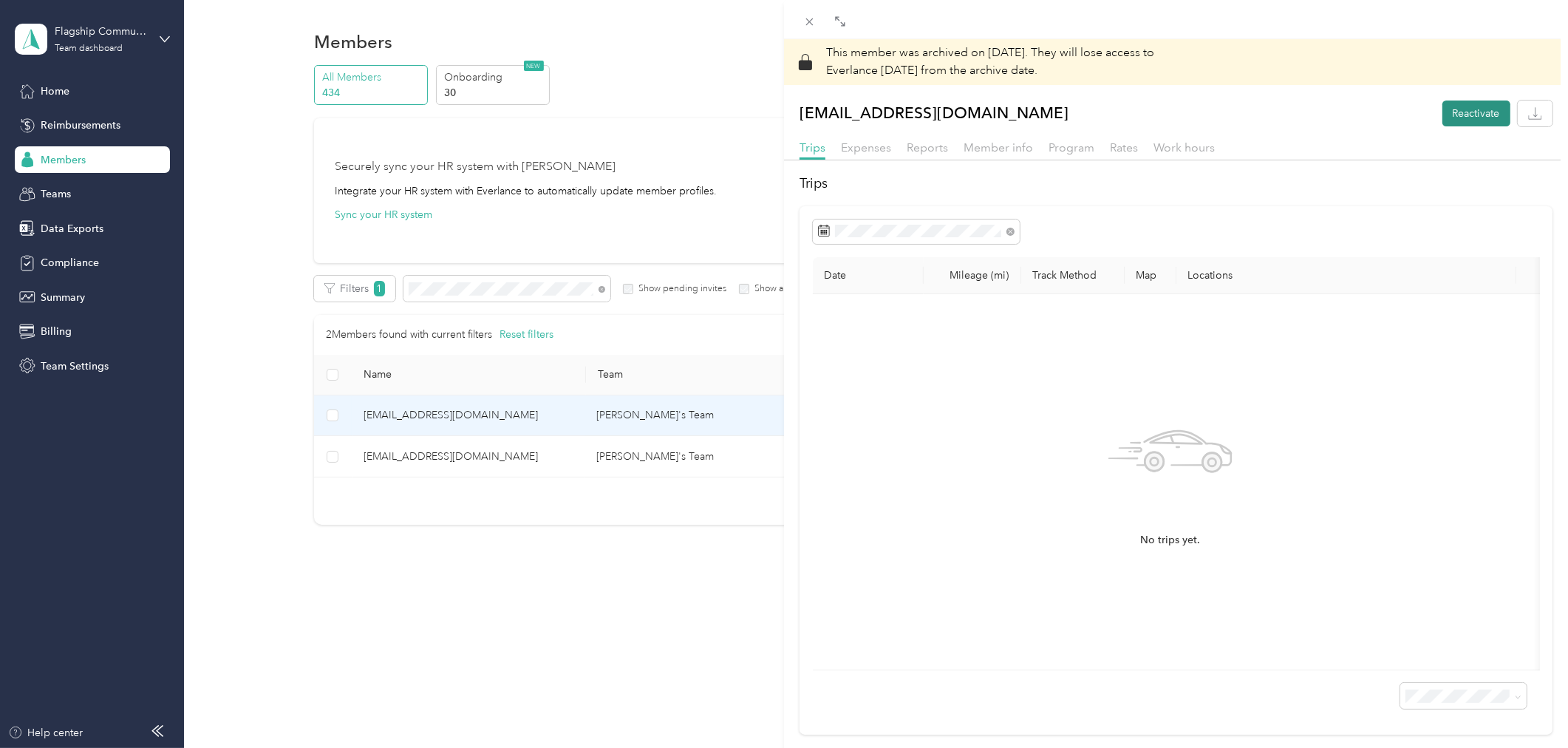
click at [1466, 119] on button "Reactivate" at bounding box center [1476, 113] width 68 height 26
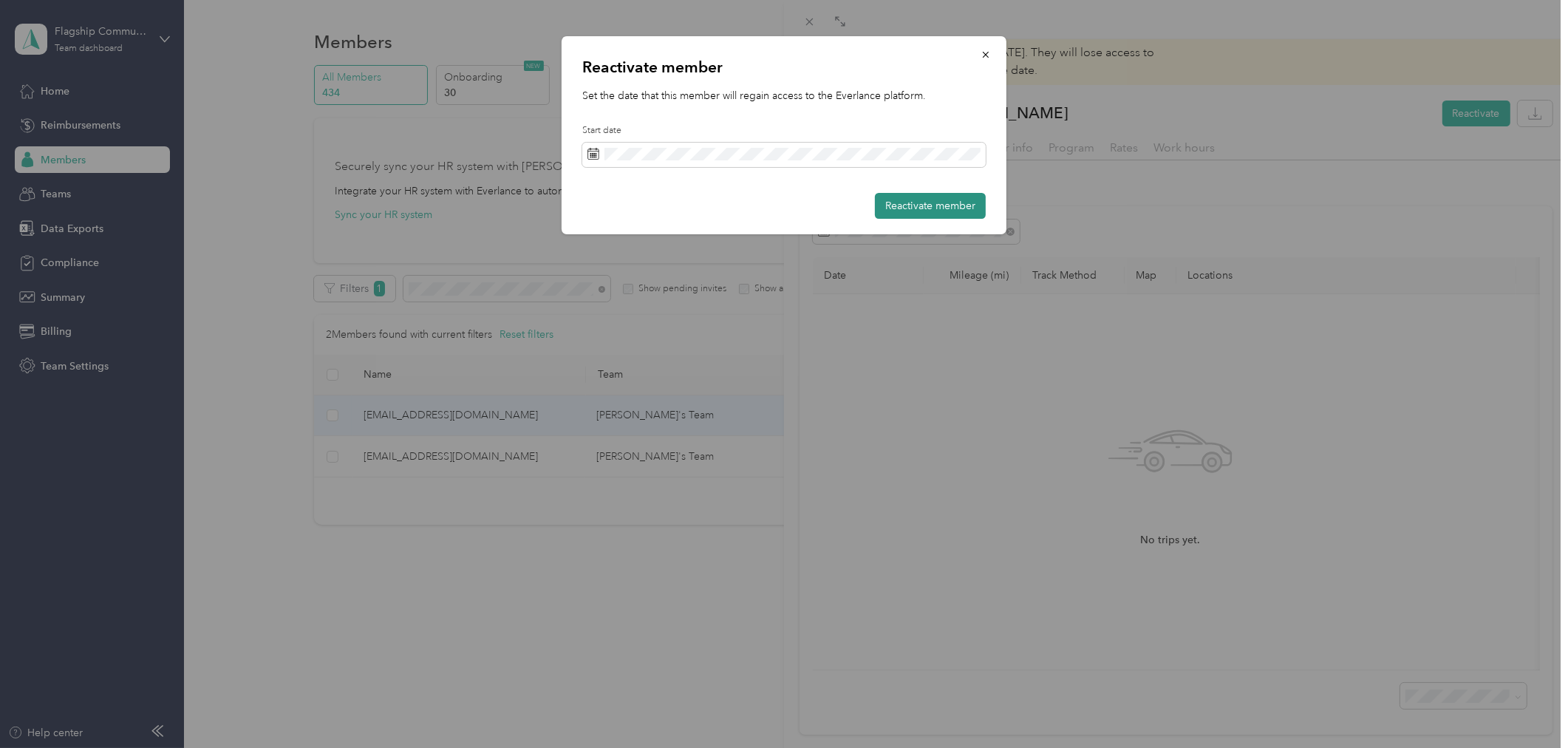
click at [914, 201] on button "Reactivate member" at bounding box center [930, 205] width 111 height 26
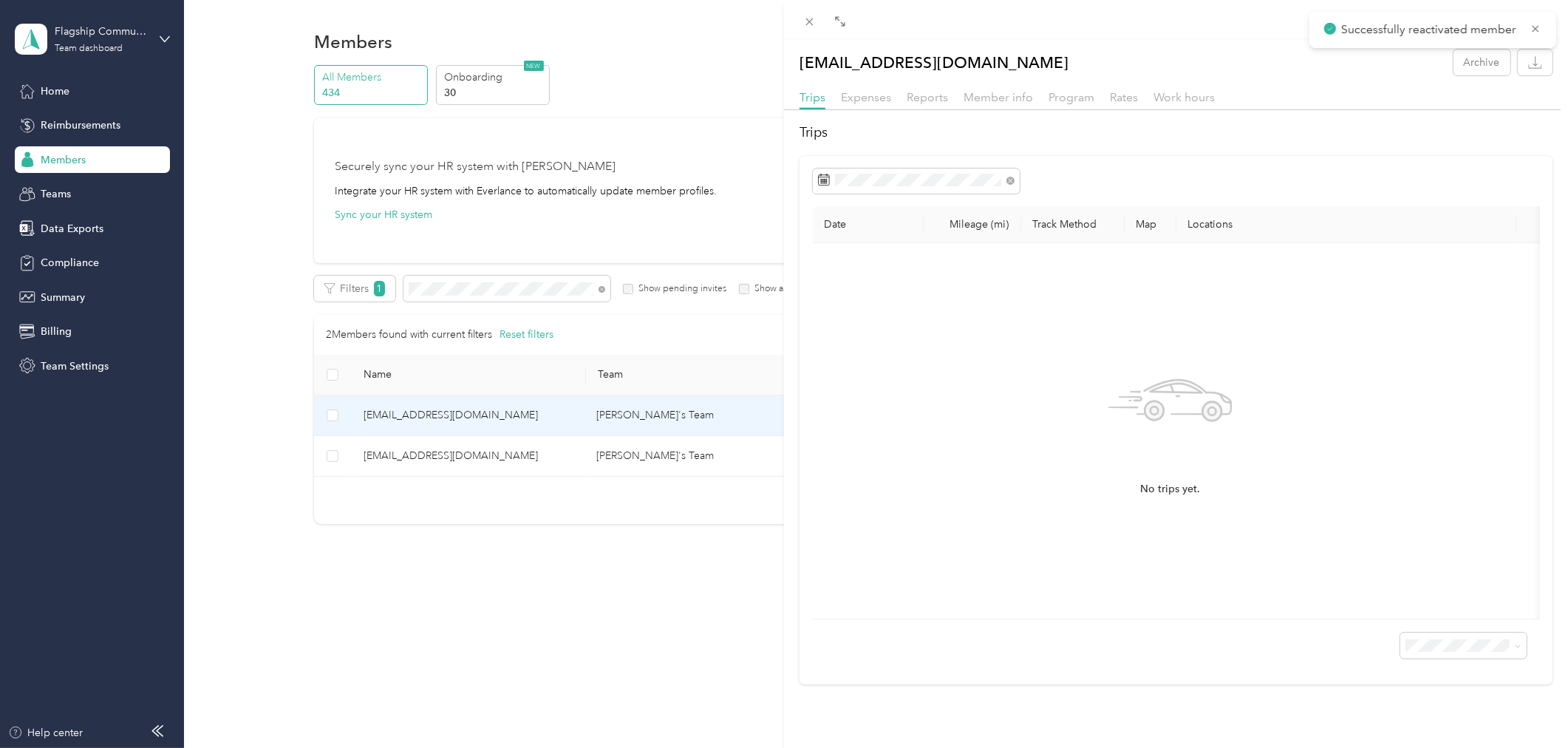
click at [440, 660] on div "[EMAIL_ADDRESS][DOMAIN_NAME] Archive Trips Expenses Reports Member info Program…" at bounding box center [784, 374] width 1568 height 748
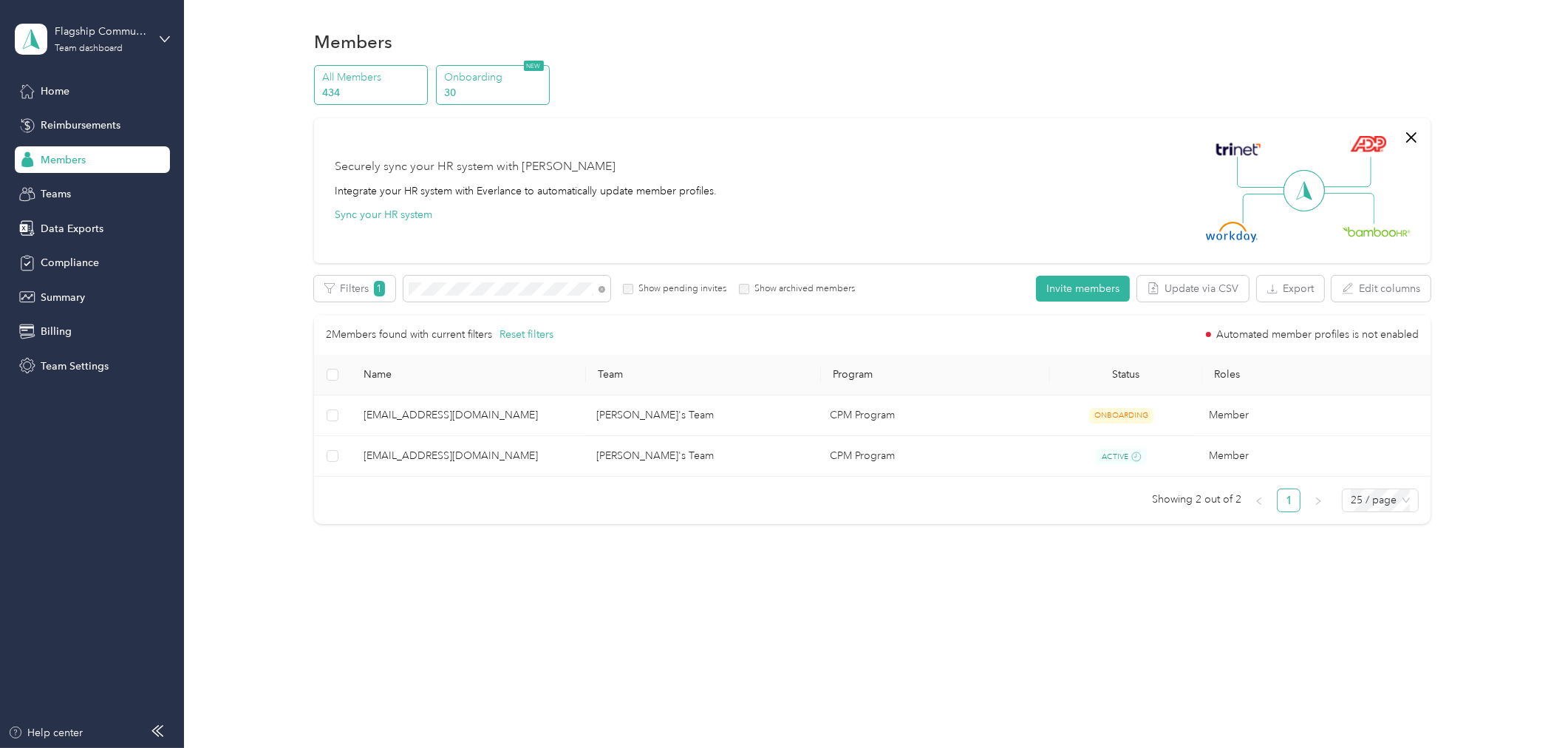
click at [494, 84] on p "Onboarding" at bounding box center [494, 77] width 101 height 15
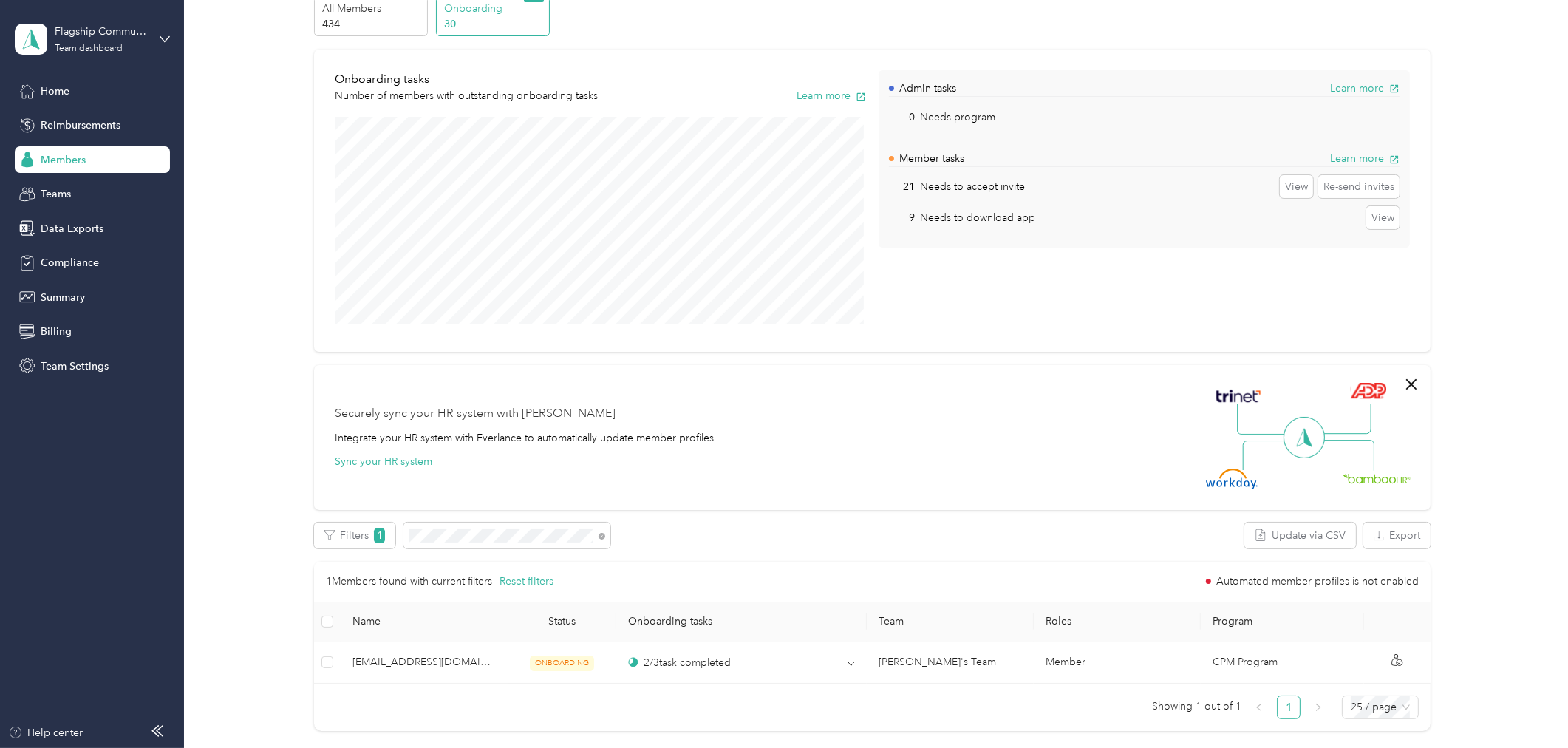
scroll to position [216, 0]
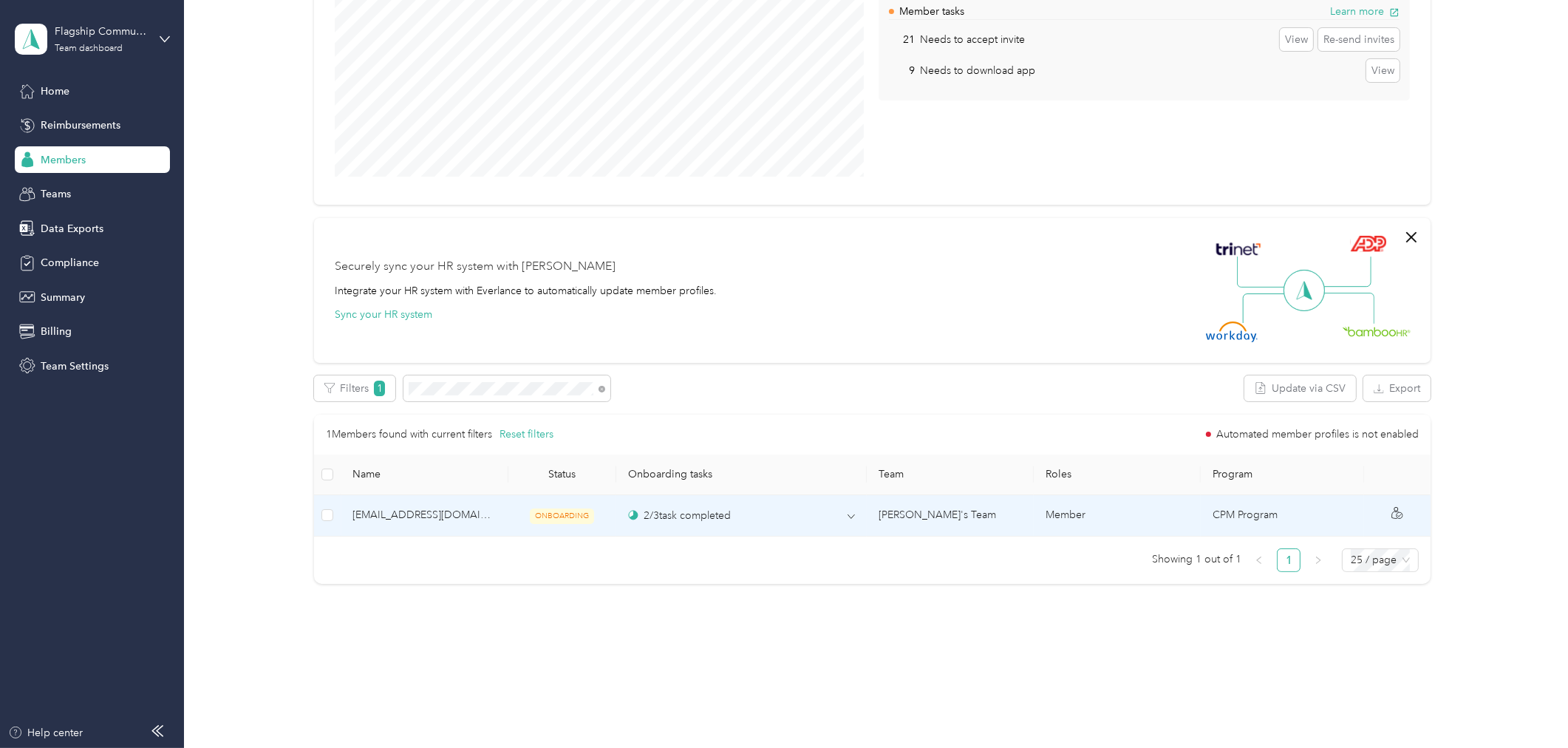
click at [411, 516] on span "[EMAIL_ADDRESS][DOMAIN_NAME]" at bounding box center [424, 515] width 144 height 16
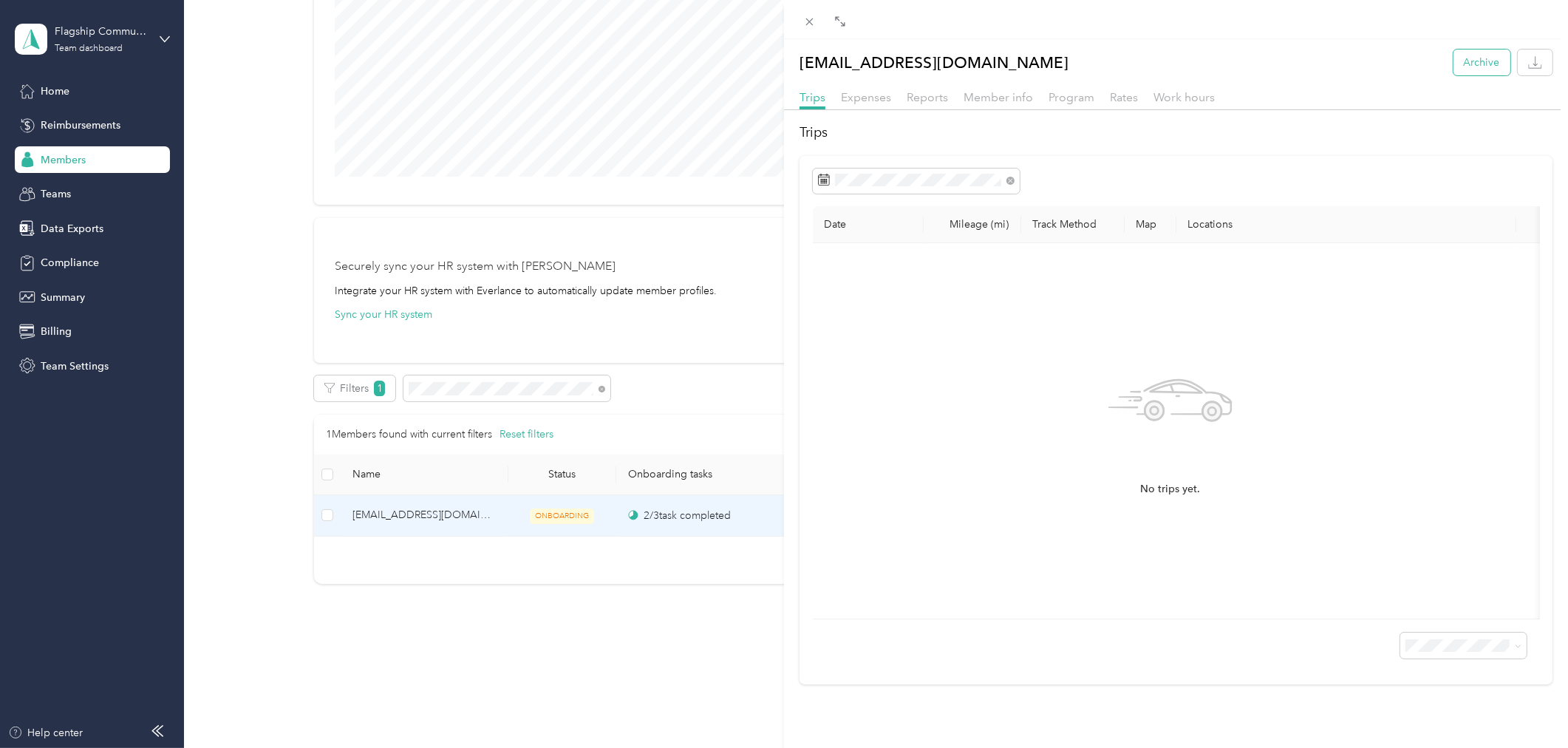
click at [1464, 63] on button "Archive" at bounding box center [1481, 63] width 57 height 26
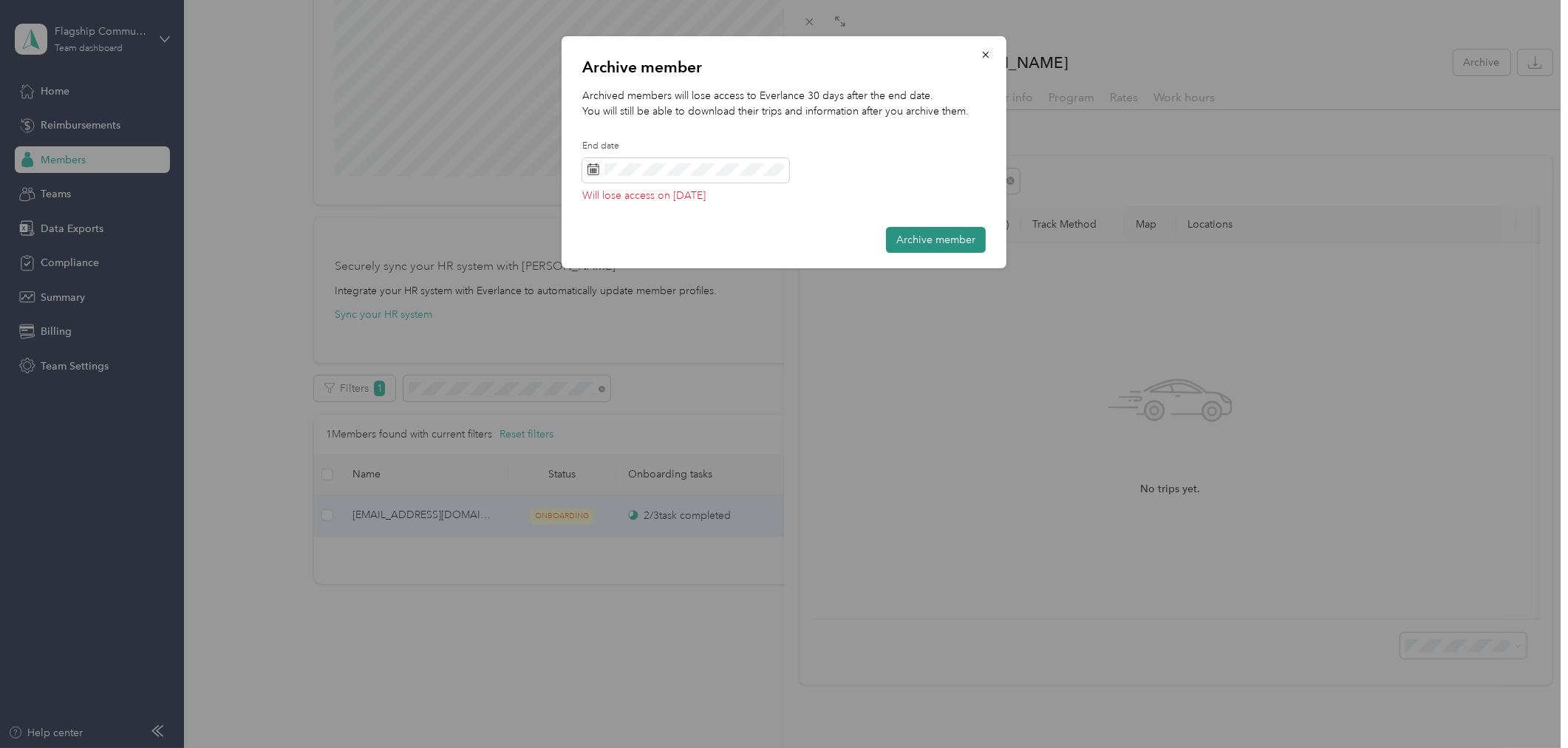
click at [937, 234] on button "Archive member" at bounding box center [936, 239] width 100 height 26
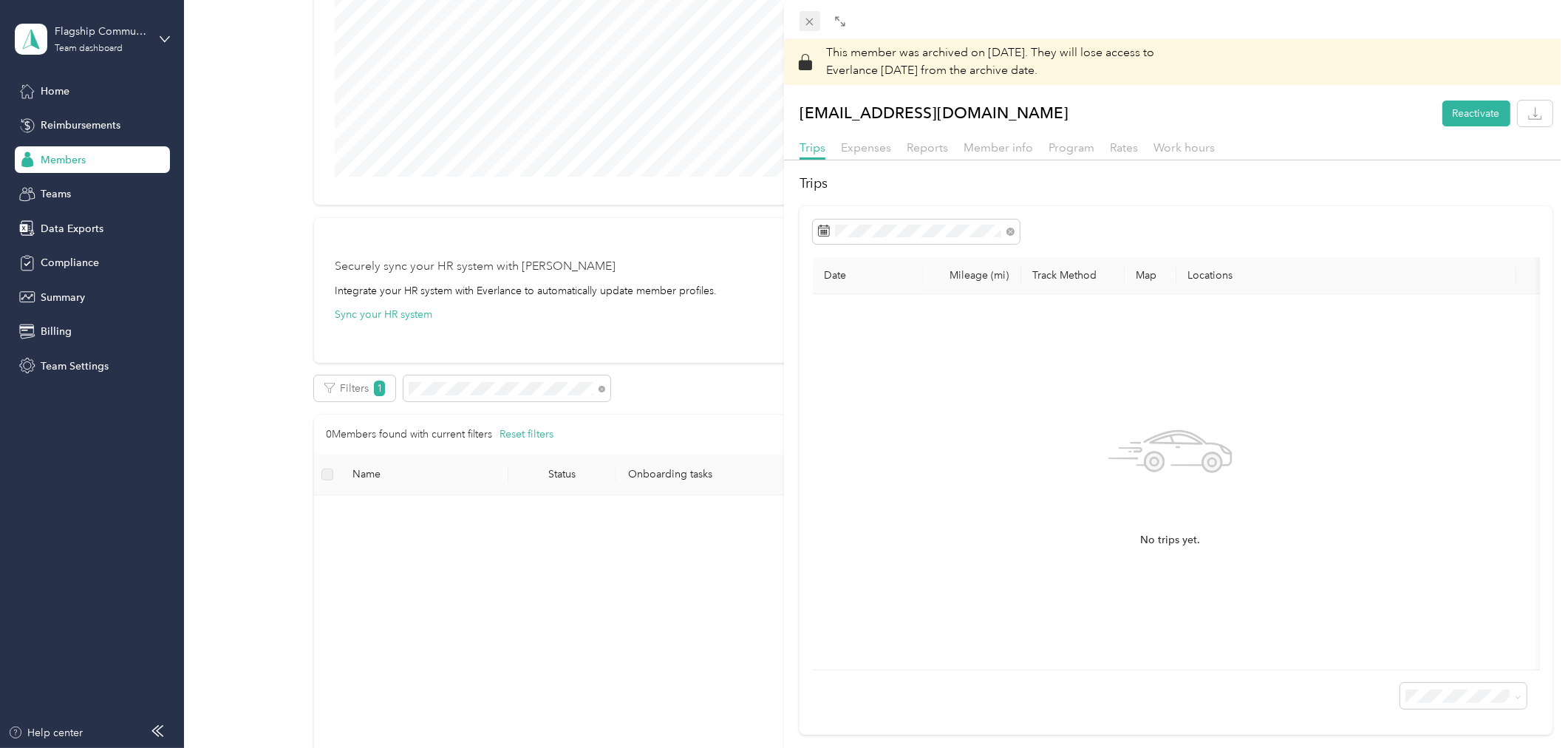
click at [809, 20] on icon at bounding box center [810, 22] width 8 height 8
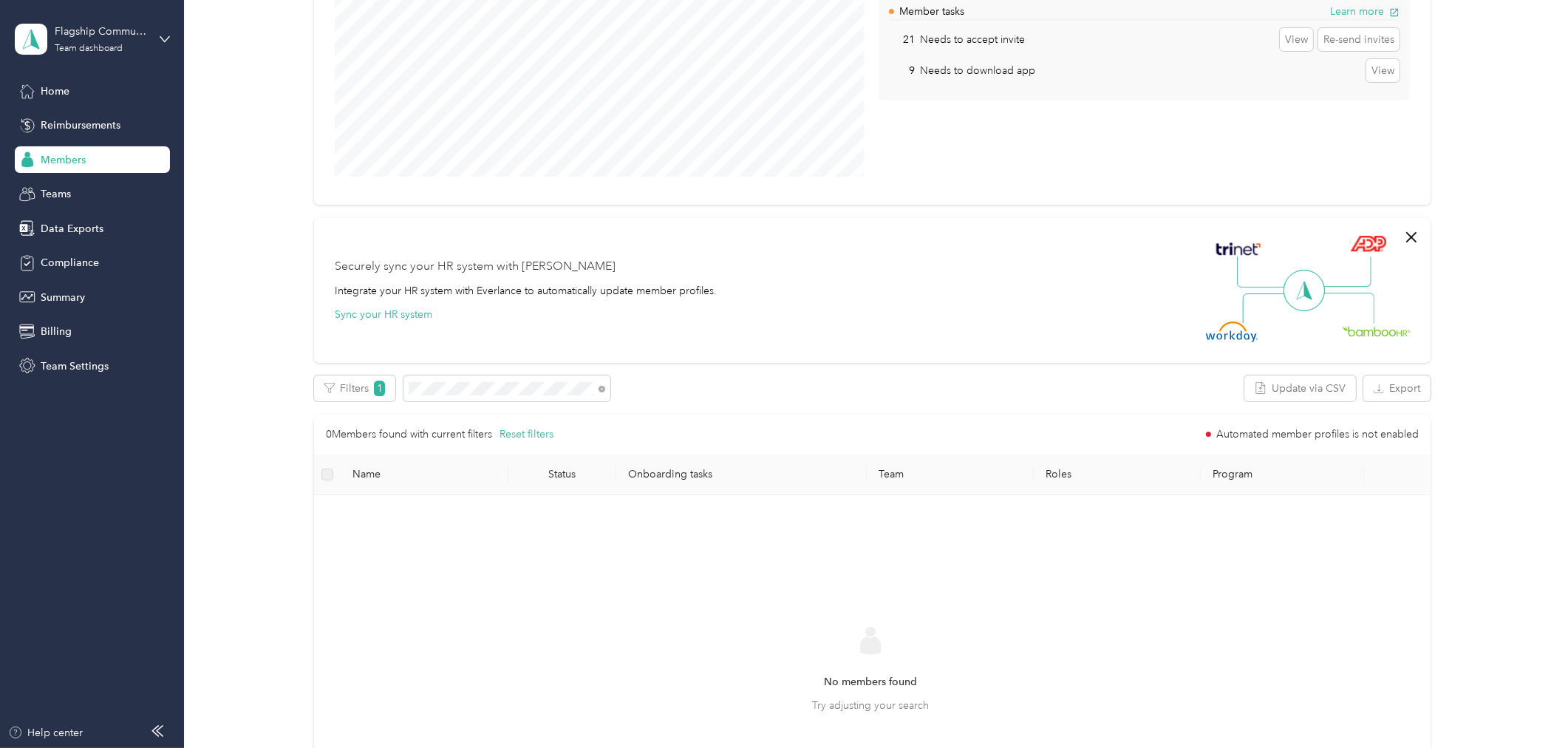
click at [387, 570] on div "No members found Try adjusting your search" at bounding box center [870, 683] width 1089 height 352
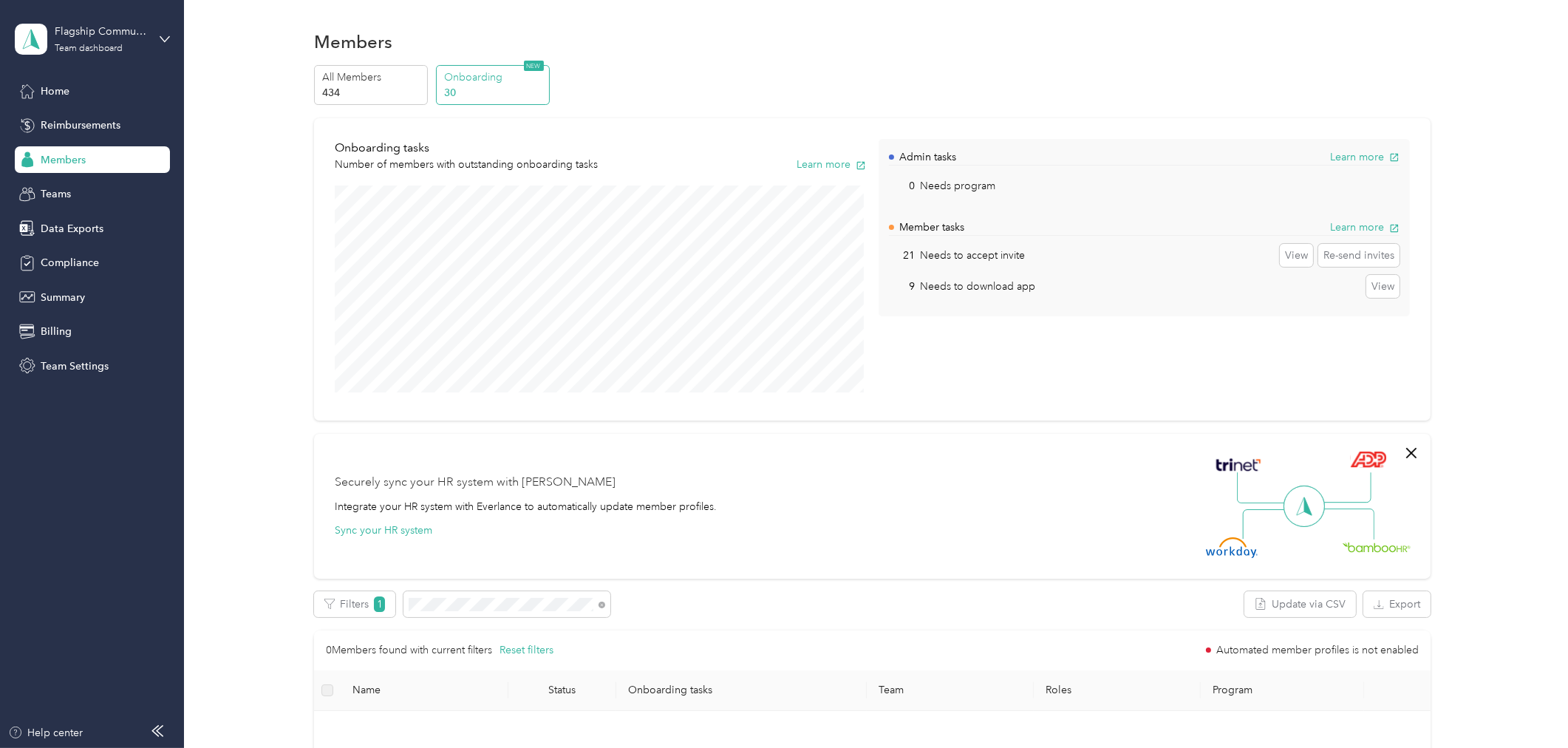
click at [159, 31] on div "Flagship Communities Team dashboard" at bounding box center [92, 39] width 156 height 52
click at [89, 187] on div "Log out" at bounding box center [171, 188] width 291 height 26
